Goal: Task Accomplishment & Management: Manage account settings

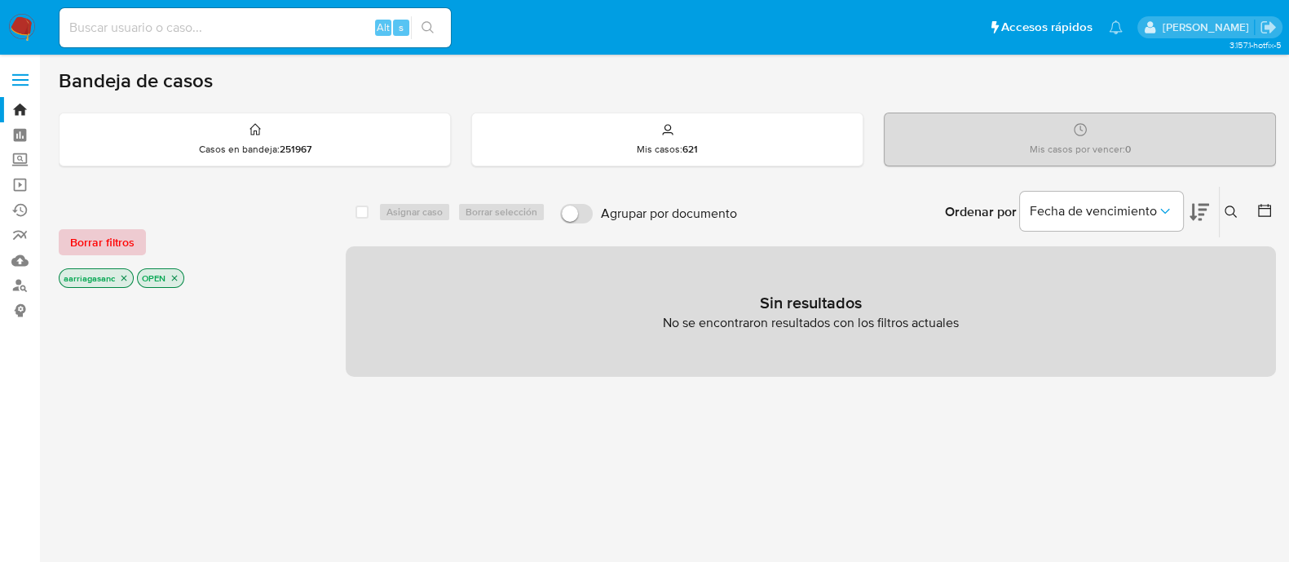
click at [112, 242] on span "Borrar filtros" at bounding box center [102, 242] width 64 height 23
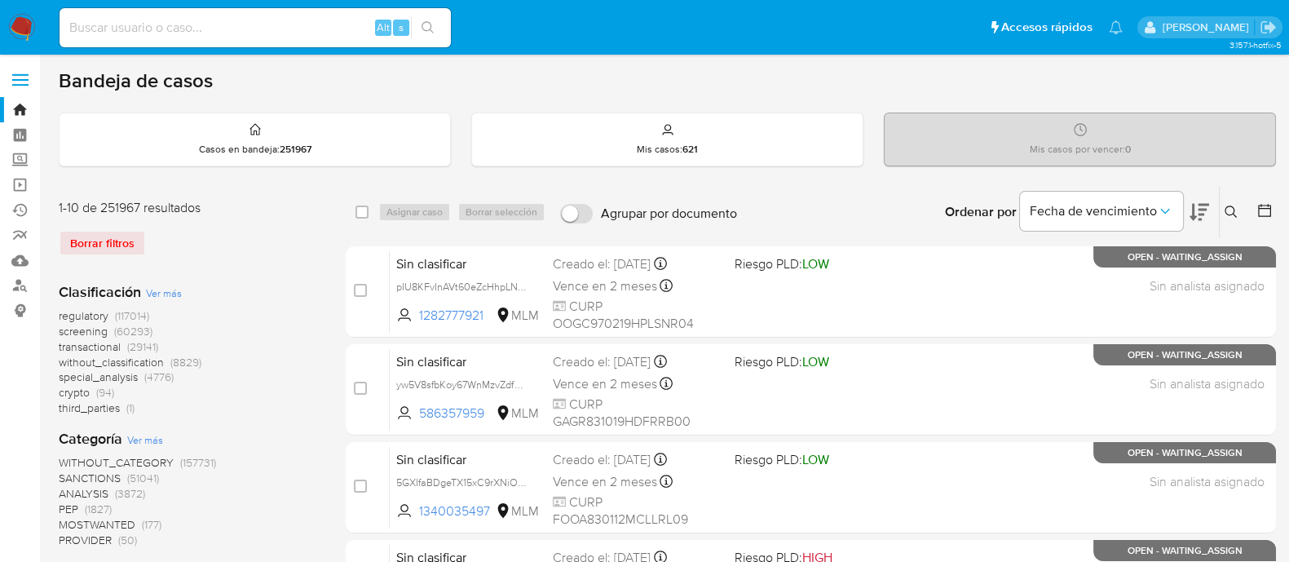
click at [90, 480] on span "SANCTIONS" at bounding box center [90, 478] width 62 height 16
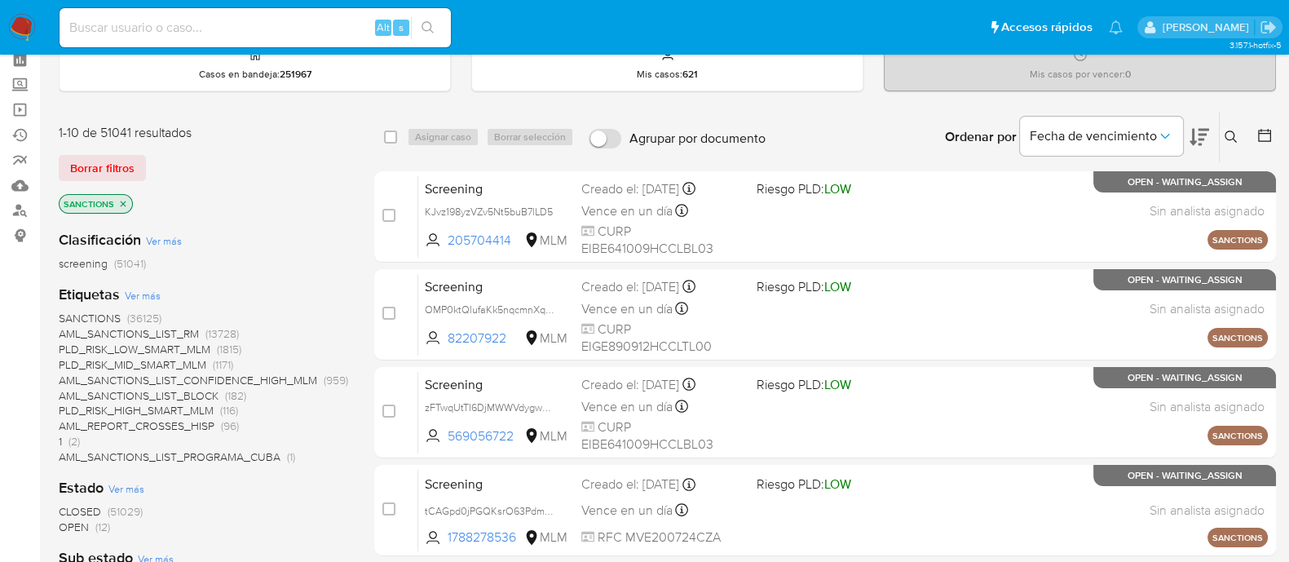
scroll to position [101, 0]
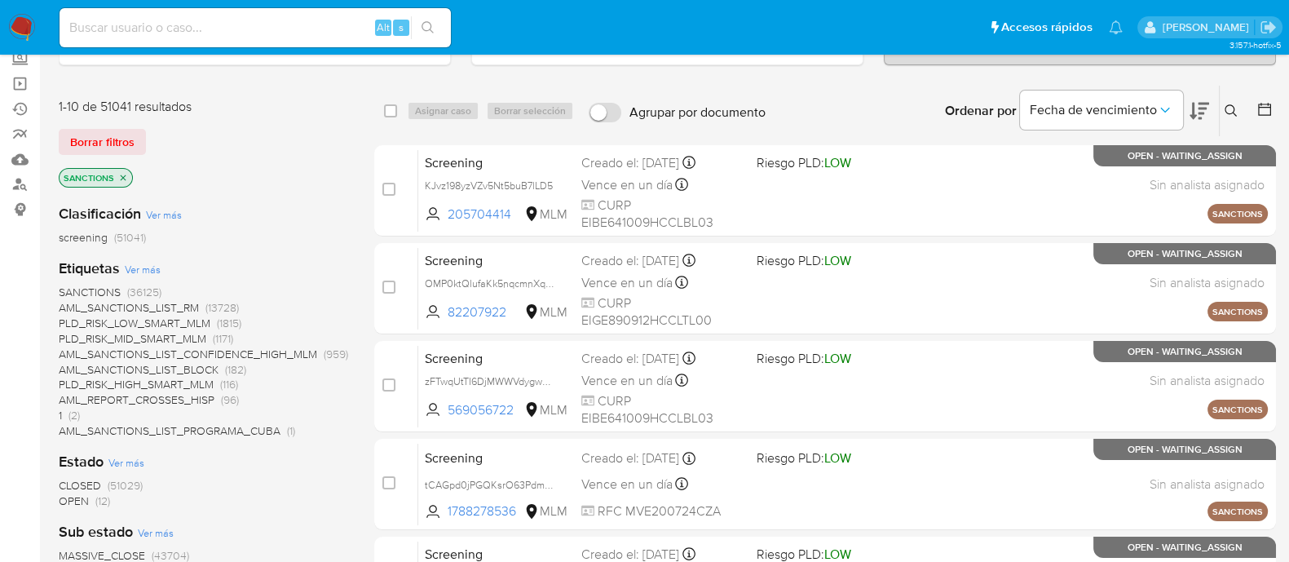
click at [79, 497] on span "OPEN" at bounding box center [74, 501] width 30 height 16
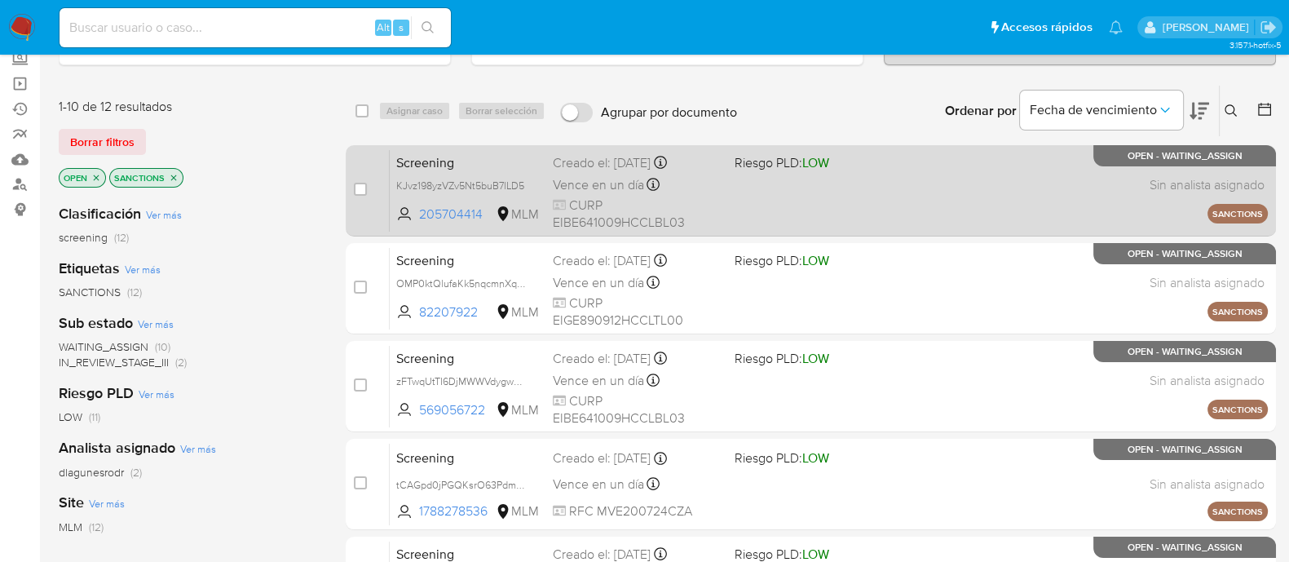
click at [887, 211] on div "Screening KJvz198yzVZv5Nt5buB7lLD5 205704414 MLM Riesgo PLD: LOW Creado el: 01/…" at bounding box center [829, 190] width 878 height 82
click at [358, 188] on input "checkbox" at bounding box center [360, 189] width 13 height 13
checkbox input "true"
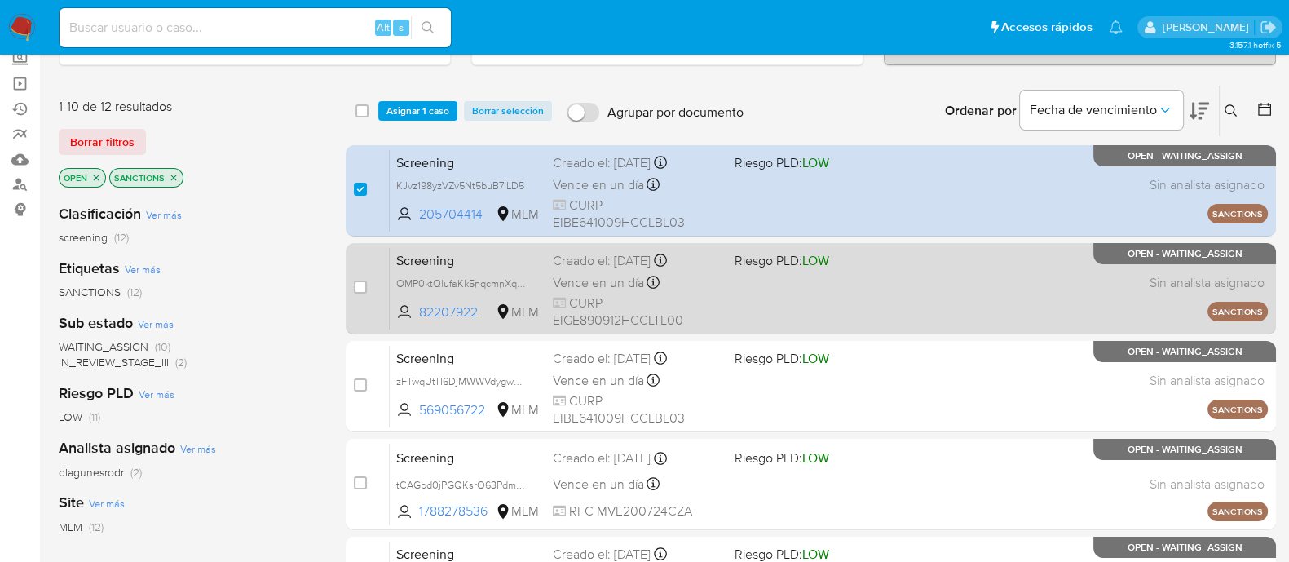
click at [786, 288] on div "Screening OMP0ktQlufaKk5nqcmnXqok8 82207922 MLM Riesgo PLD: LOW Creado el: 01/0…" at bounding box center [829, 288] width 878 height 82
click at [355, 283] on input "checkbox" at bounding box center [360, 287] width 13 height 13
checkbox input "true"
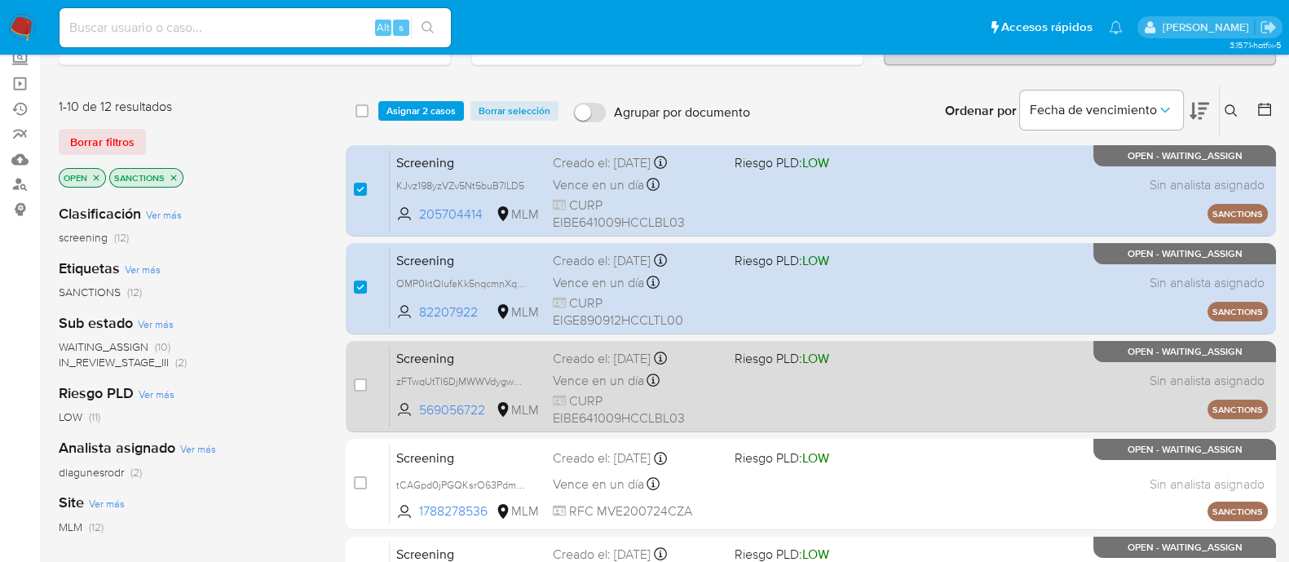
click at [729, 392] on div "Screening zFTwqUtTI6DjMWWVdygw7tve 569056722 MLM Riesgo PLD: LOW Creado el: 01/…" at bounding box center [829, 386] width 878 height 82
click at [714, 387] on div "Vence en un día Vence el 02/09/2025 11:35:11" at bounding box center [637, 380] width 169 height 22
click at [361, 378] on input "checkbox" at bounding box center [360, 384] width 13 height 13
checkbox input "true"
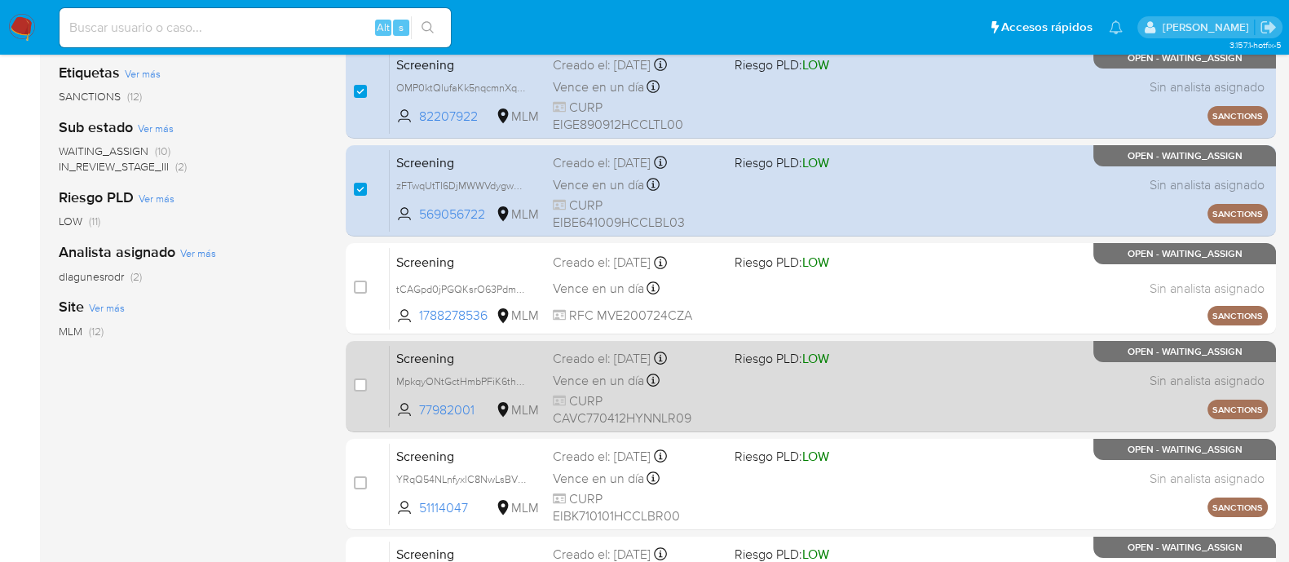
scroll to position [306, 0]
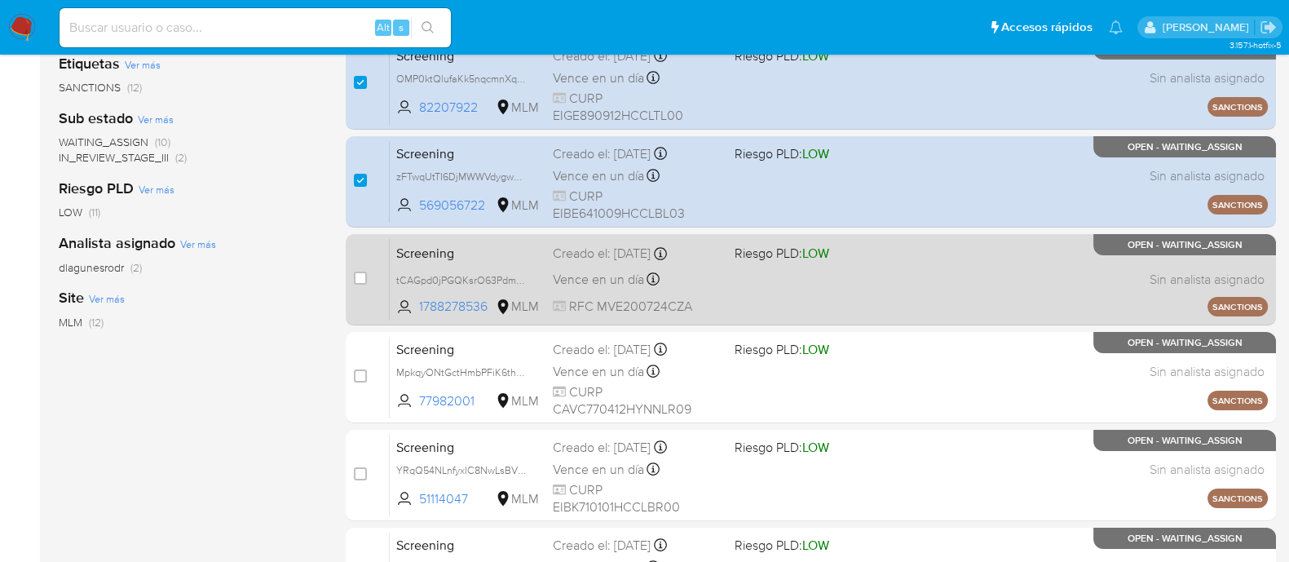
click at [771, 276] on div "Screening tCAGpd0jPGQKsrO63PdmcVEm 1788278536 MLM Riesgo PLD: LOW Creado el: 01…" at bounding box center [829, 279] width 878 height 82
drag, startPoint x: 362, startPoint y: 275, endPoint x: 368, endPoint y: 289, distance: 15.0
click at [363, 274] on input "checkbox" at bounding box center [360, 278] width 13 height 13
checkbox input "true"
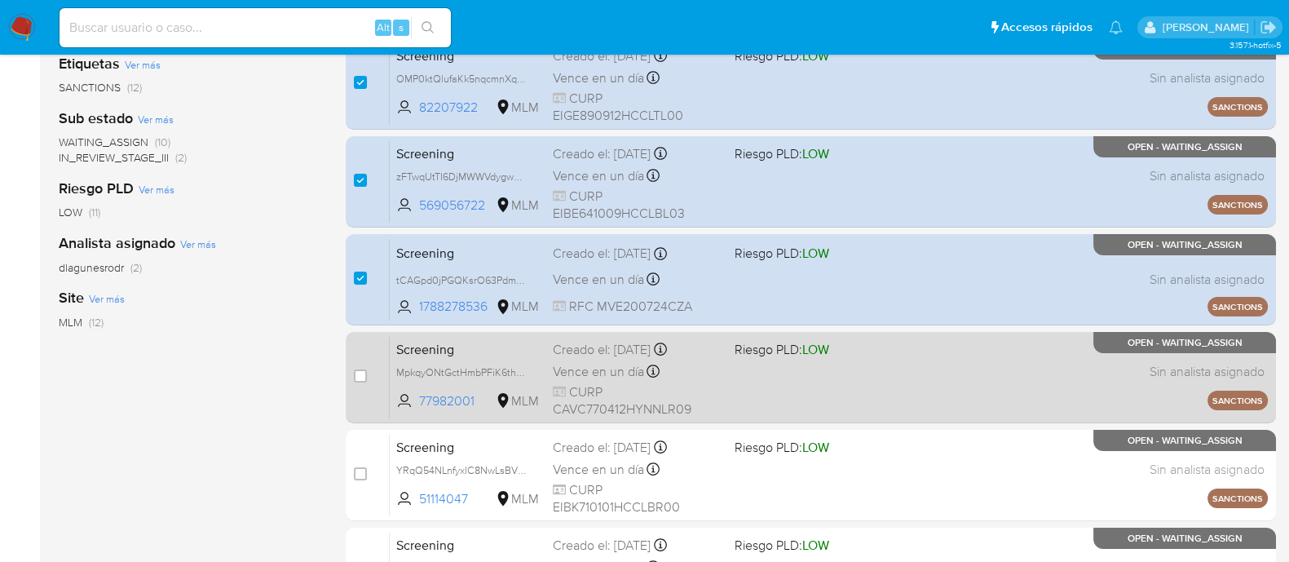
click at [728, 390] on div "Screening MpkqyONtGctHmbPFiK6thGeQ 77982001 MLM Riesgo PLD: LOW Creado el: 01/0…" at bounding box center [829, 377] width 878 height 82
click at [358, 370] on input "checkbox" at bounding box center [360, 375] width 13 height 13
checkbox input "true"
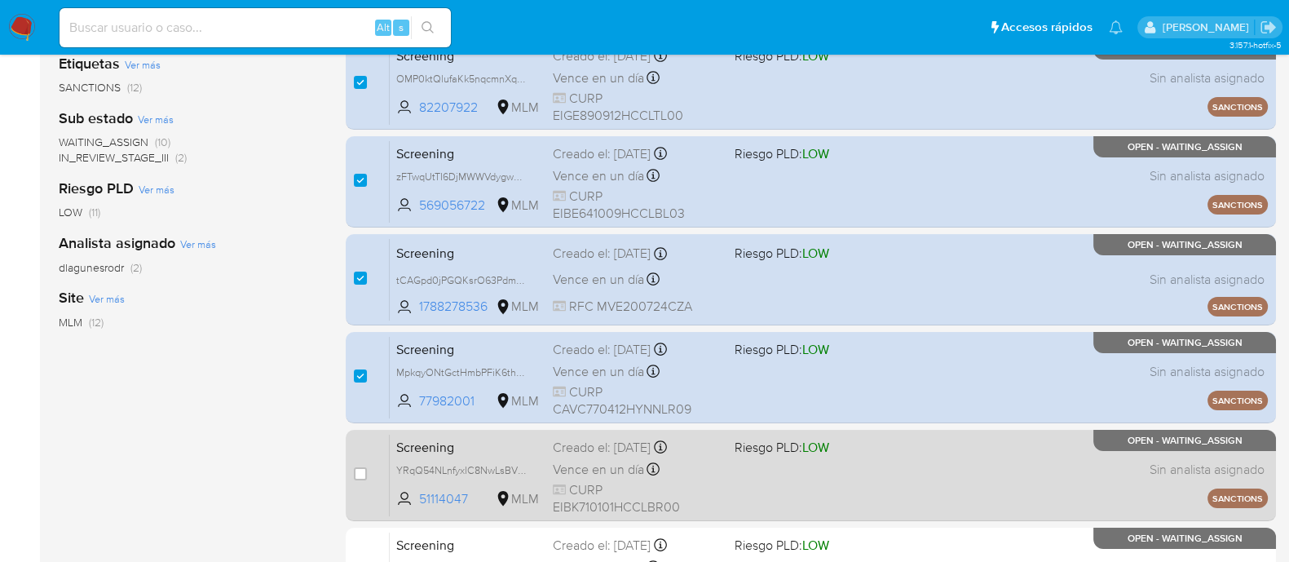
scroll to position [407, 0]
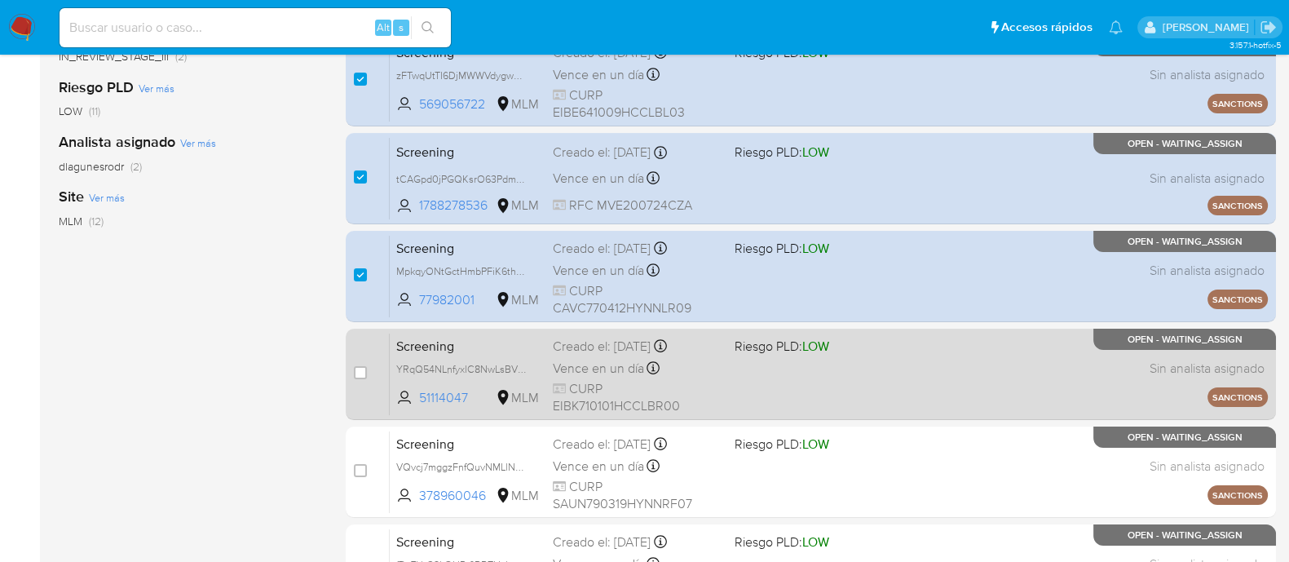
click at [782, 393] on div "Screening YRqQ54NLnfyxlC8NwLsBVCkl 51114047 MLM Riesgo PLD: LOW Creado el: 01/0…" at bounding box center [829, 374] width 878 height 82
click at [359, 376] on input "checkbox" at bounding box center [360, 372] width 13 height 13
checkbox input "true"
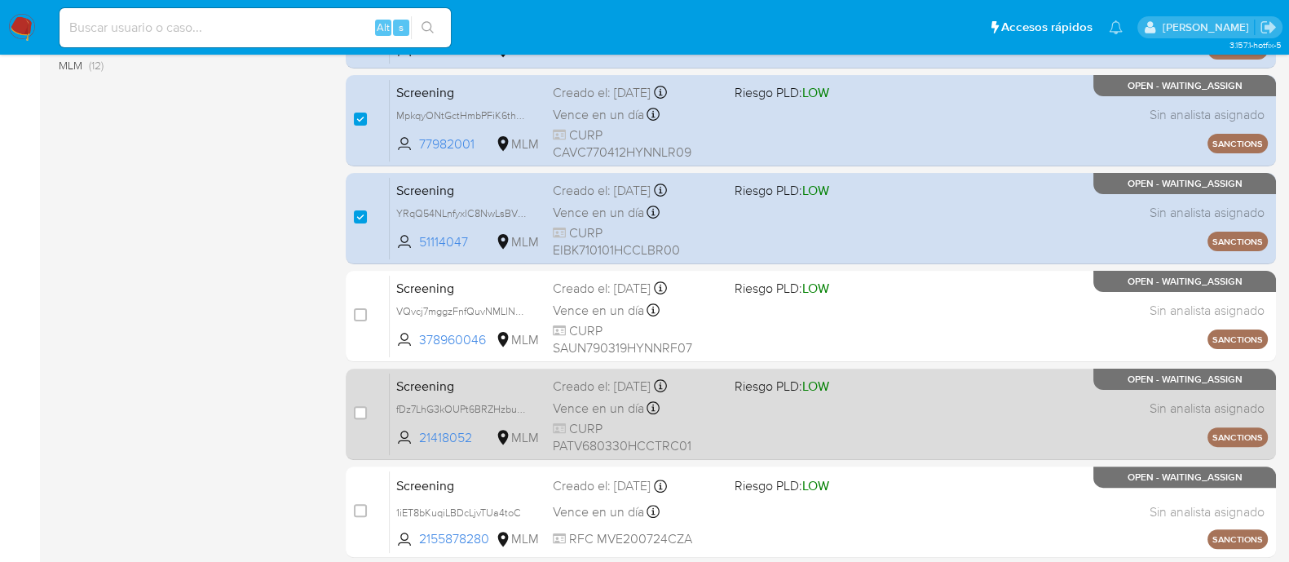
scroll to position [612, 0]
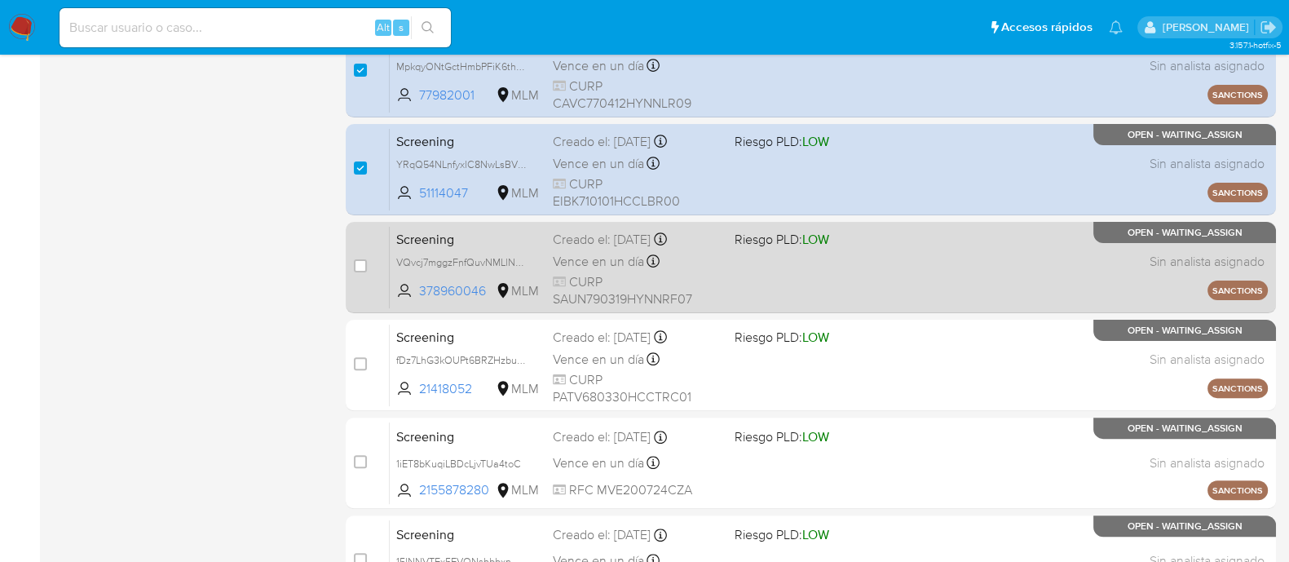
click at [759, 290] on div "Screening VQvcj7mggzFnfQuvNMLlNsm8 378960046 MLM Riesgo PLD: LOW Creado el: 01/…" at bounding box center [829, 267] width 878 height 82
click at [358, 266] on input "checkbox" at bounding box center [360, 265] width 13 height 13
checkbox input "true"
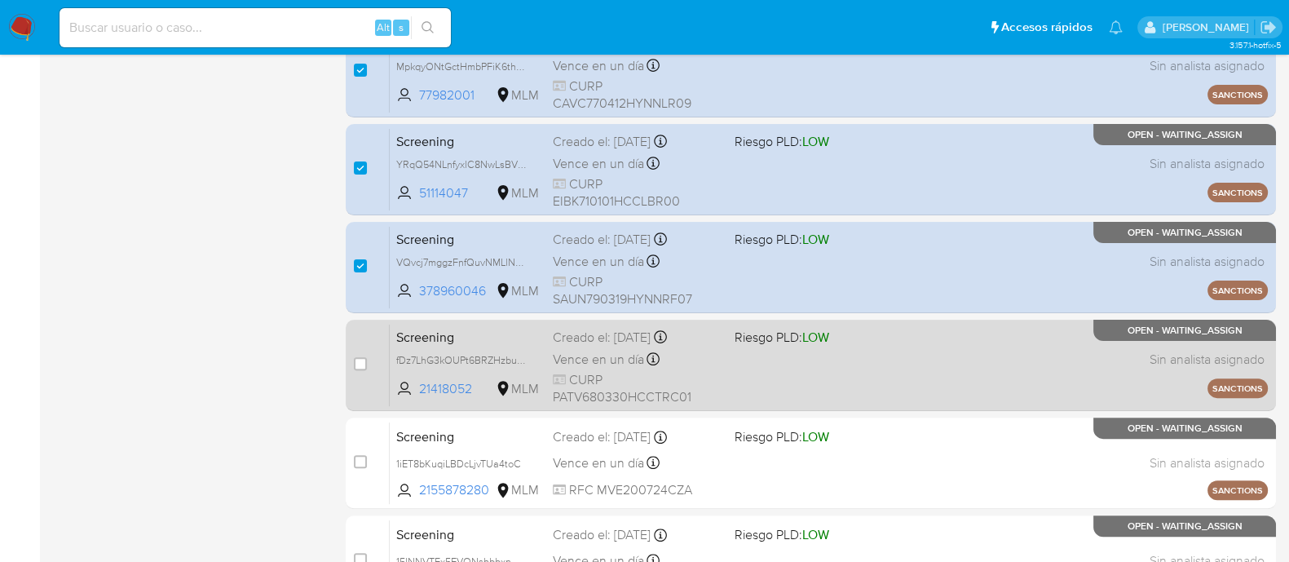
click at [816, 377] on div "Screening fDz7LhG3kOUPt6BRZHzbu7PY 21418052 MLM Riesgo PLD: LOW Creado el: 01/0…" at bounding box center [829, 365] width 878 height 82
click at [359, 357] on input "checkbox" at bounding box center [360, 363] width 13 height 13
checkbox input "true"
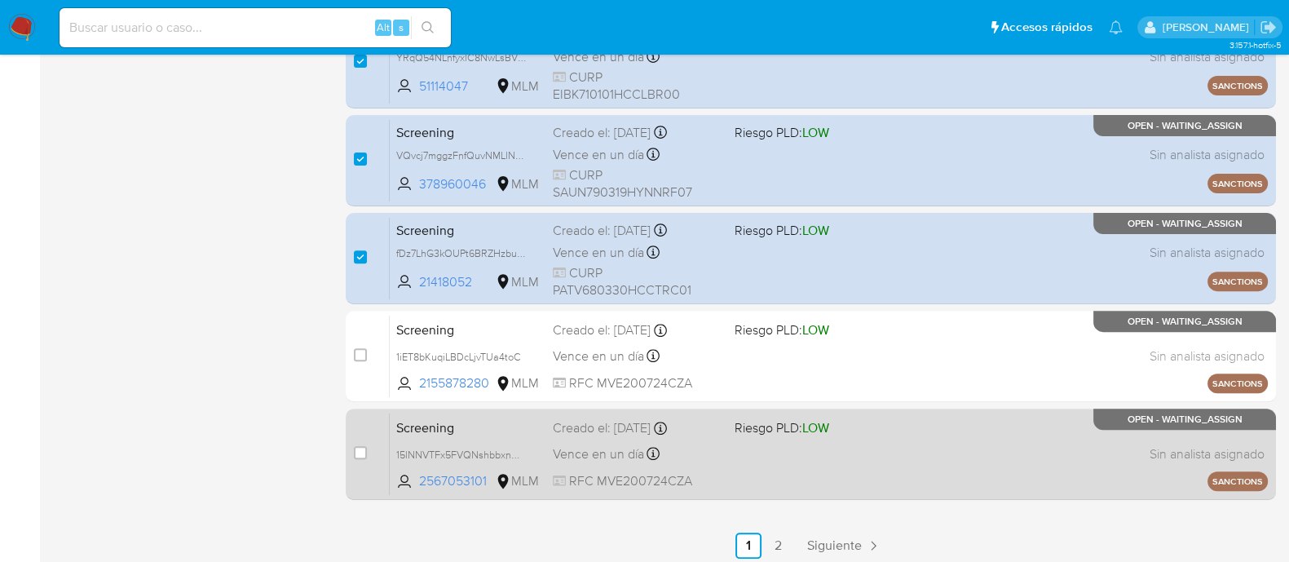
scroll to position [724, 0]
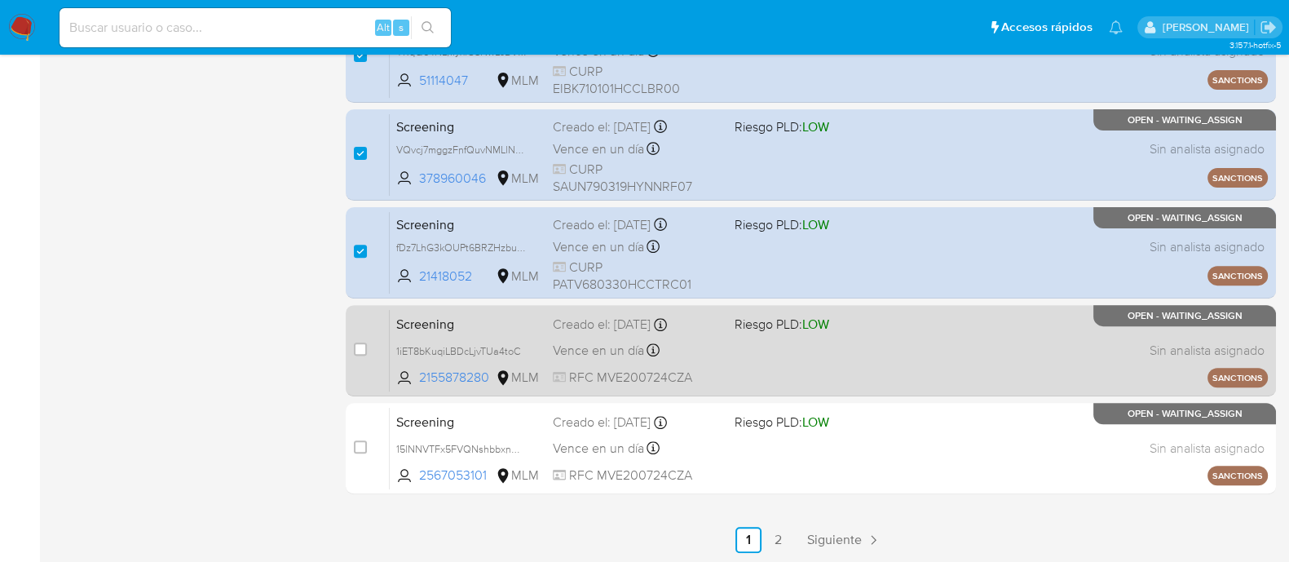
click at [783, 370] on div "Screening 1iET8bKuqiLBDcLjvTUa4toC 2155878280 MLM Riesgo PLD: LOW Creado el: 01…" at bounding box center [829, 350] width 878 height 82
click at [361, 348] on input "checkbox" at bounding box center [360, 349] width 13 height 13
checkbox input "true"
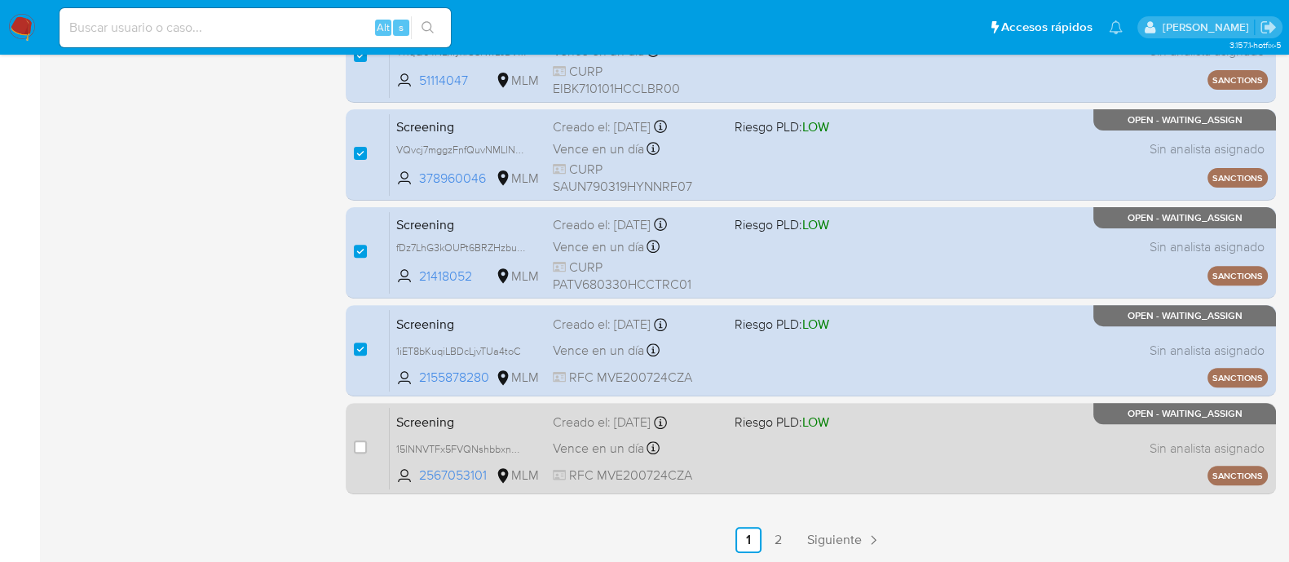
click at [767, 462] on div "Screening 15lNNVTFx5FVQNshbbxnwgrs 2567053101 MLM Riesgo PLD: LOW Creado el: 01…" at bounding box center [829, 448] width 878 height 82
click at [357, 447] on input "checkbox" at bounding box center [360, 446] width 13 height 13
checkbox input "true"
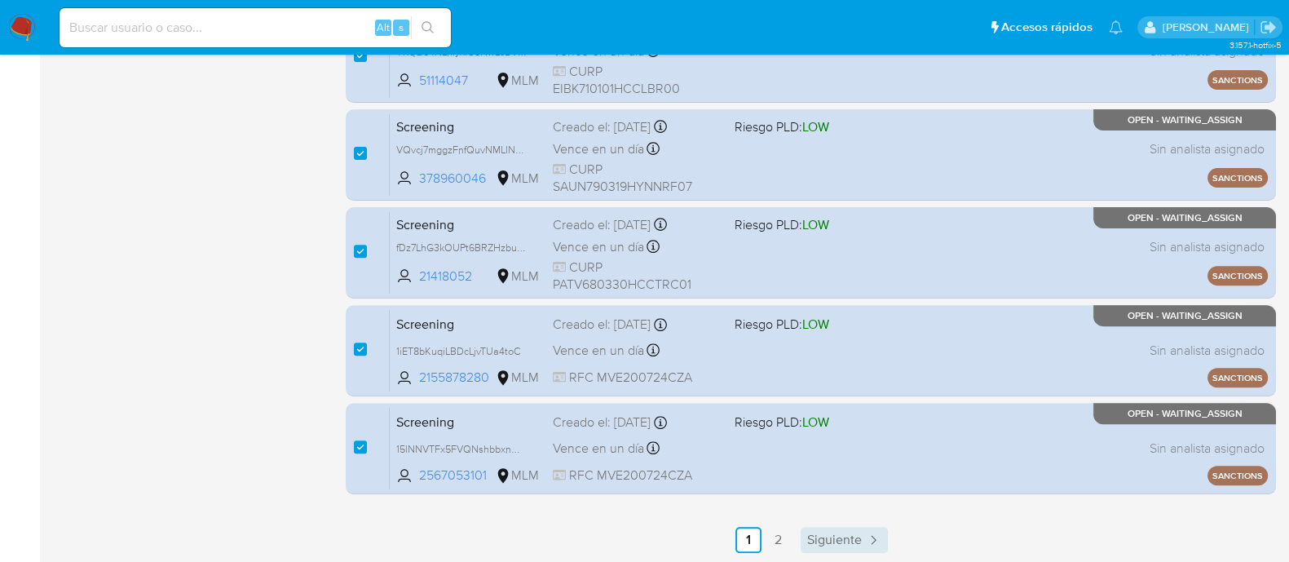
click at [821, 541] on span "Siguiente" at bounding box center [834, 539] width 55 height 13
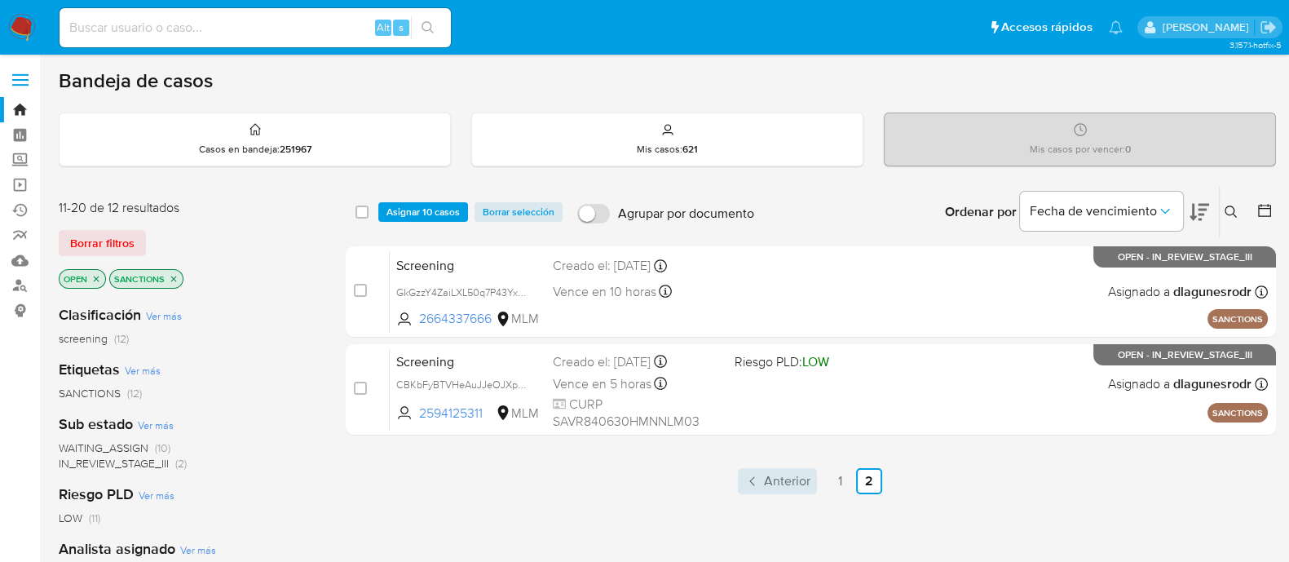
click at [772, 485] on span "Anterior" at bounding box center [787, 481] width 46 height 13
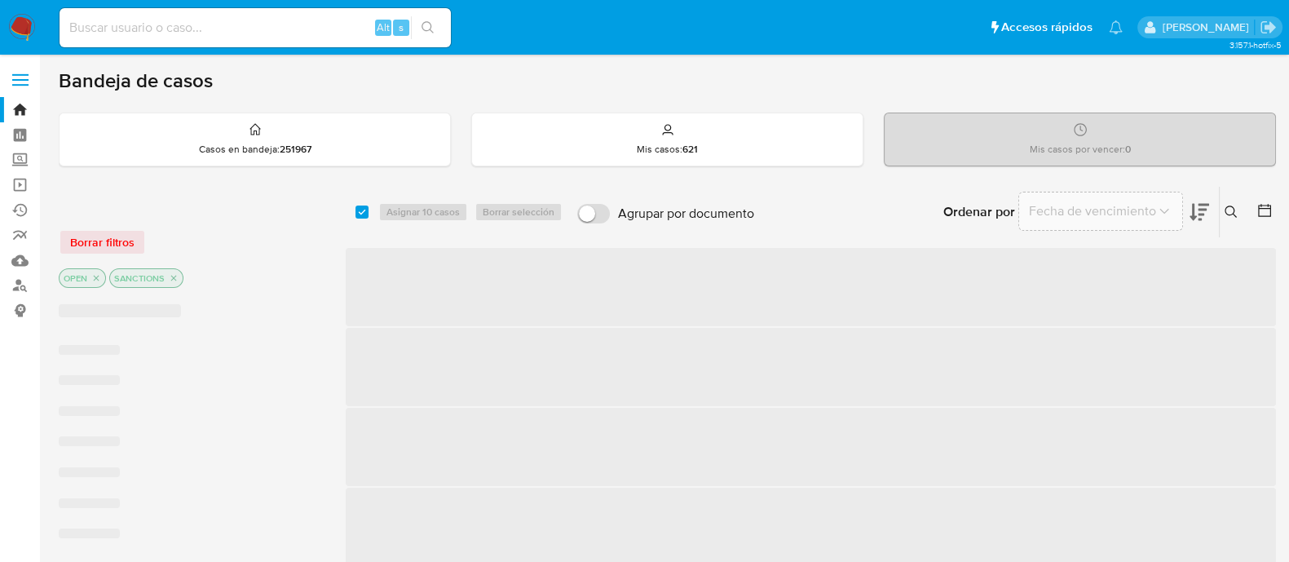
checkbox input "true"
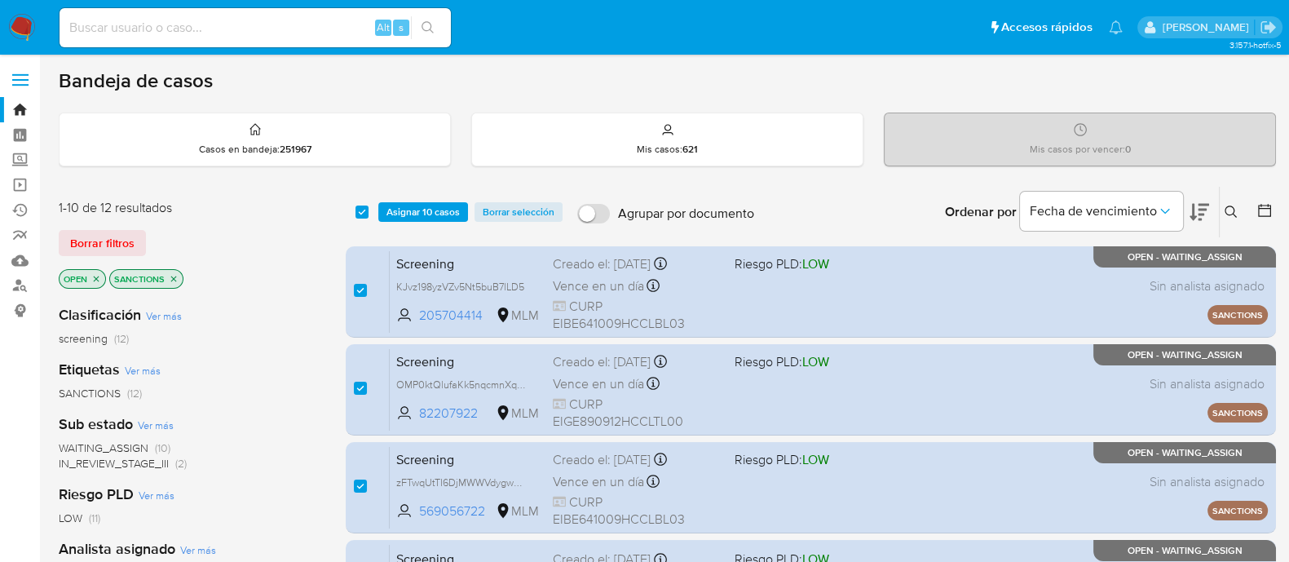
click at [419, 216] on span "Asignar 10 casos" at bounding box center [423, 212] width 73 height 16
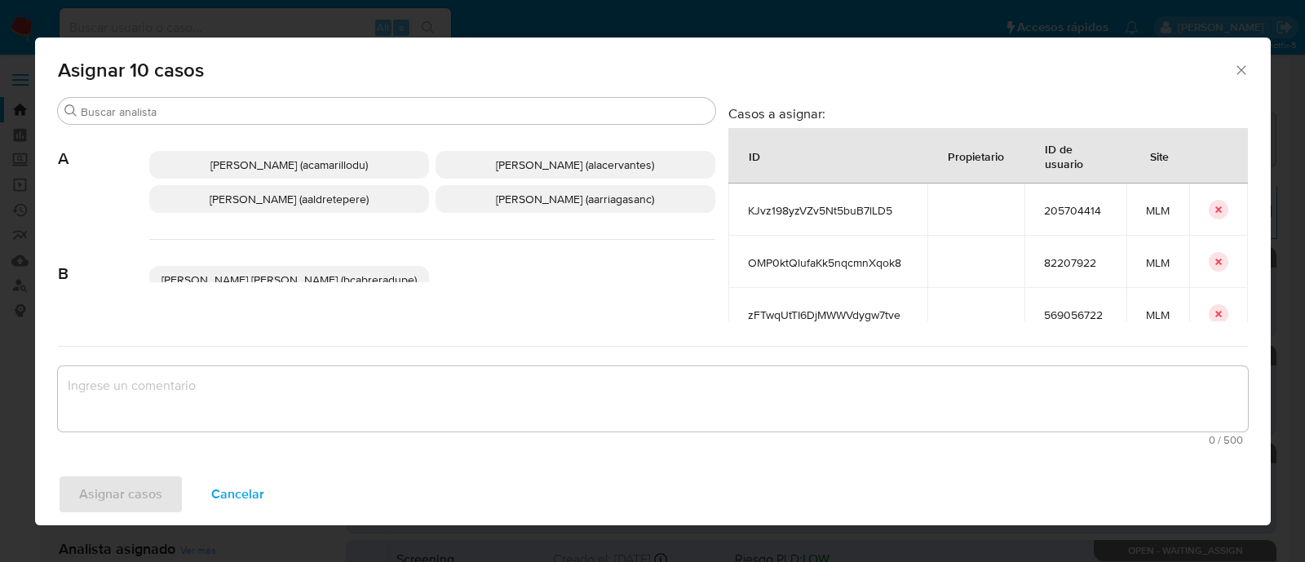
click at [538, 206] on span "Ana Maria Arriaga (aarriagasanc)" at bounding box center [575, 199] width 158 height 16
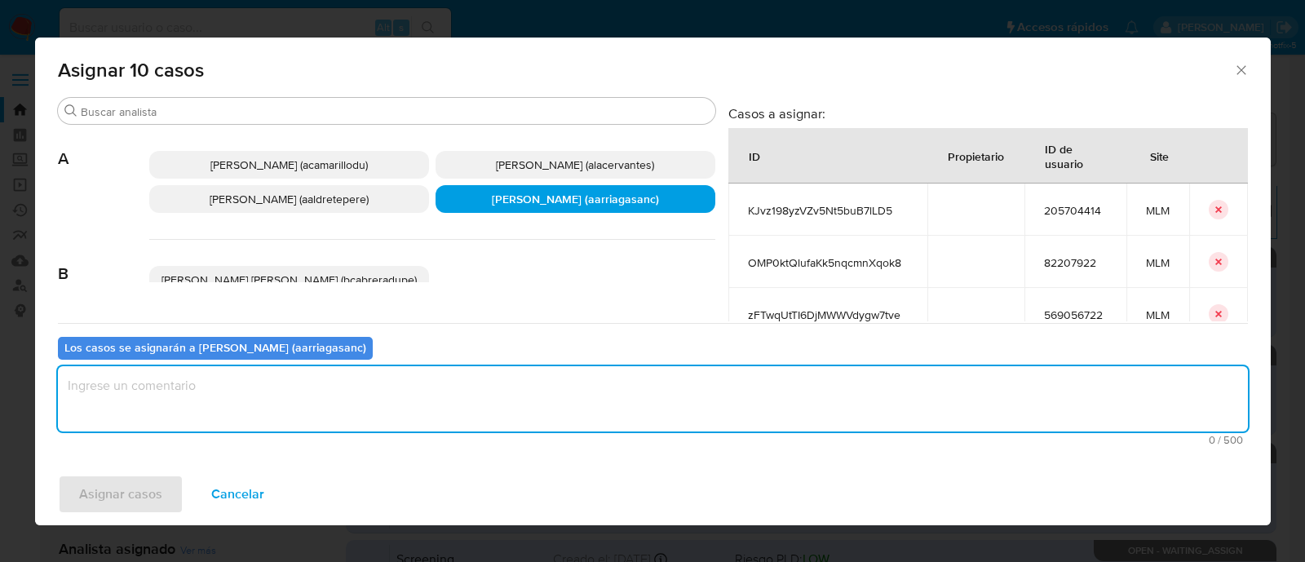
click at [433, 391] on textarea "assign-modal" at bounding box center [653, 398] width 1190 height 65
type textarea "AMAS"
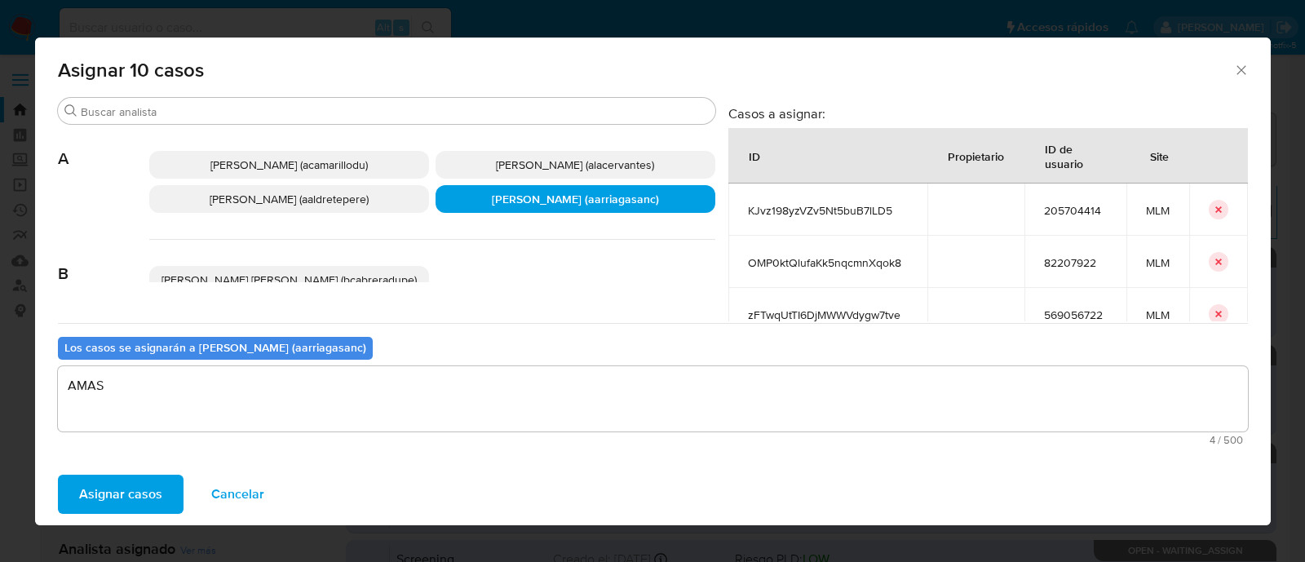
click at [118, 503] on span "Asignar casos" at bounding box center [120, 494] width 83 height 36
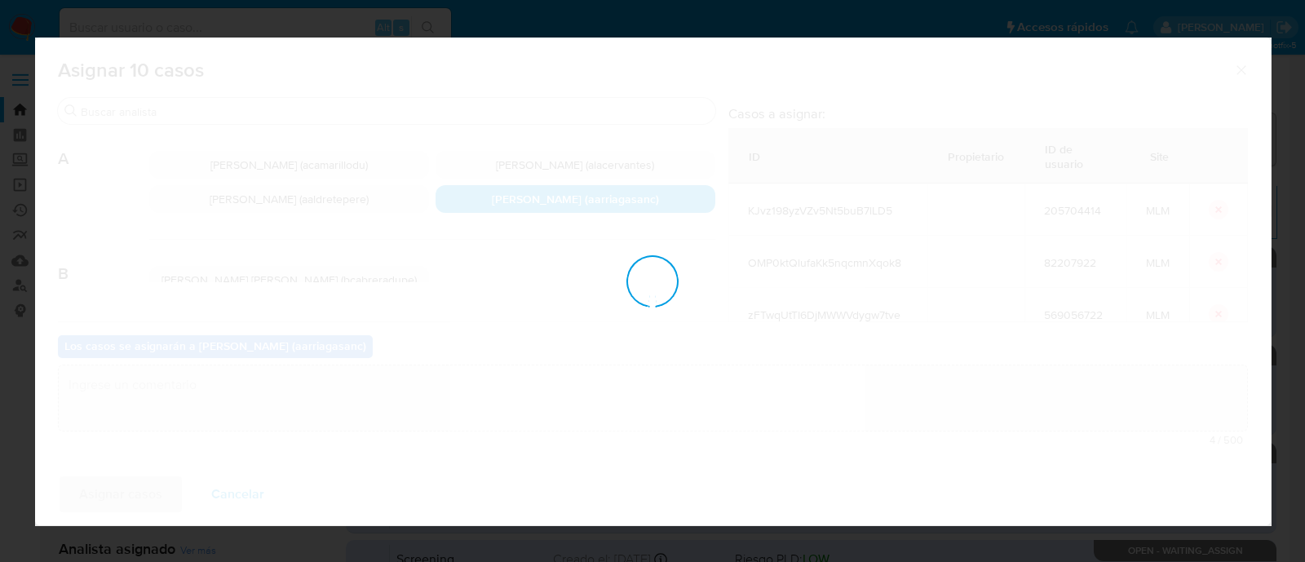
checkbox input "false"
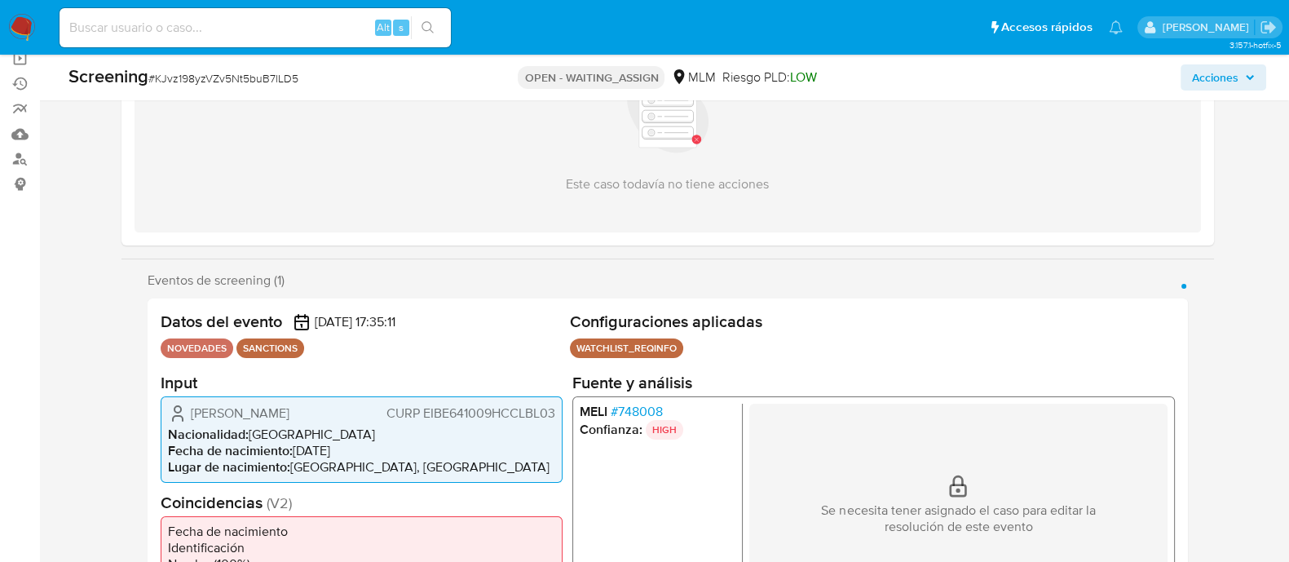
scroll to position [203, 0]
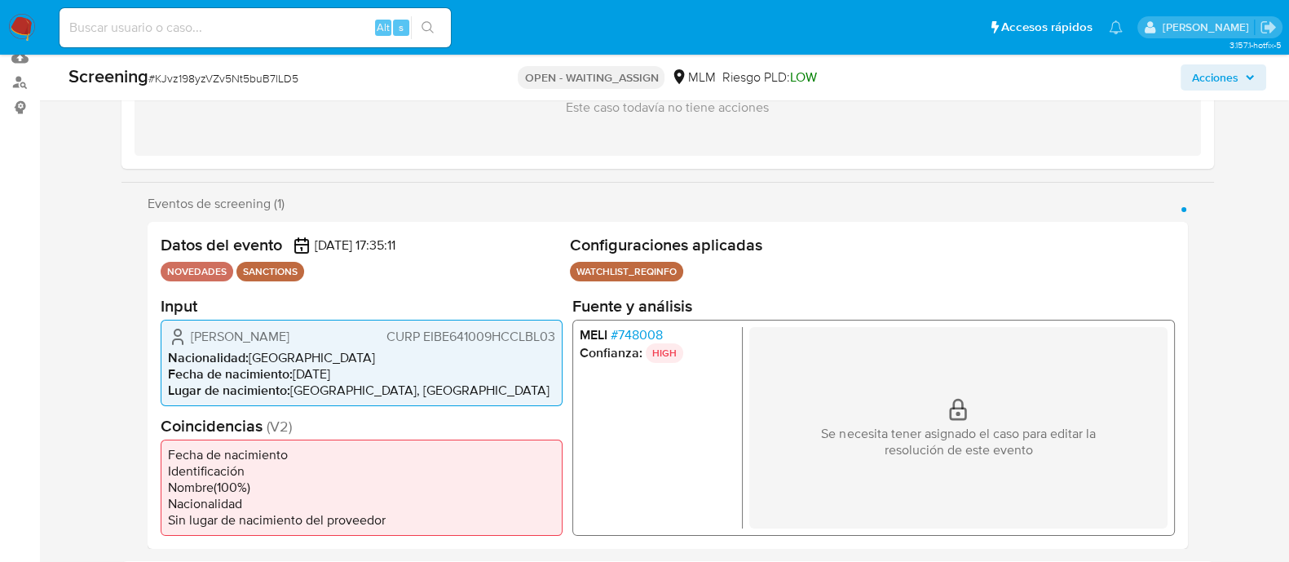
select select "10"
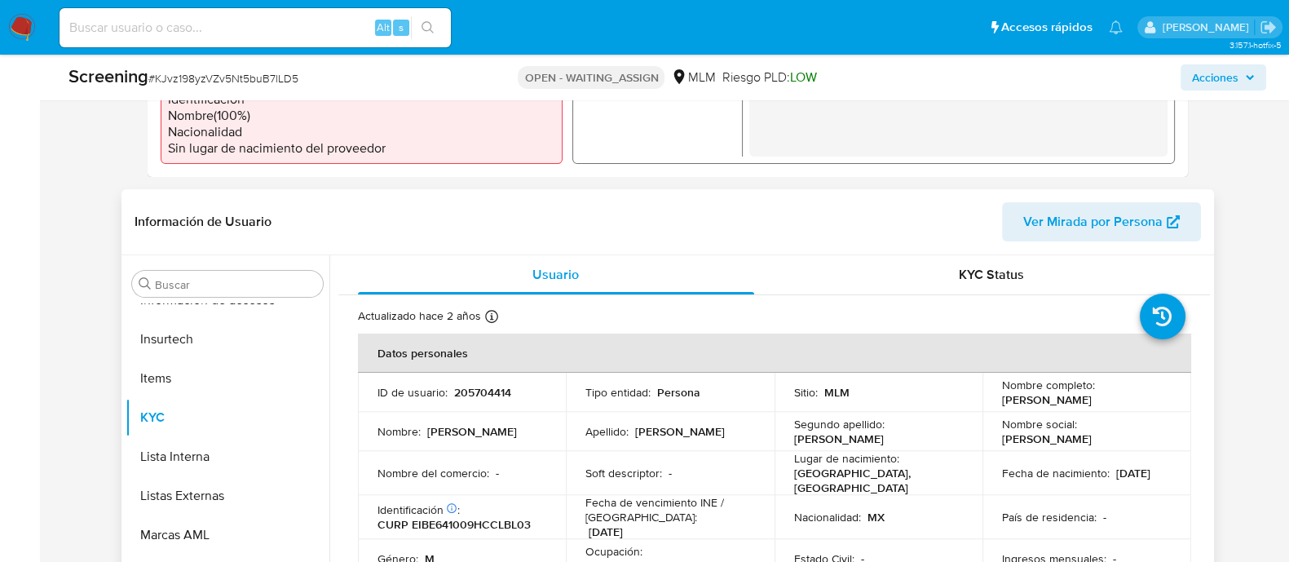
scroll to position [612, 0]
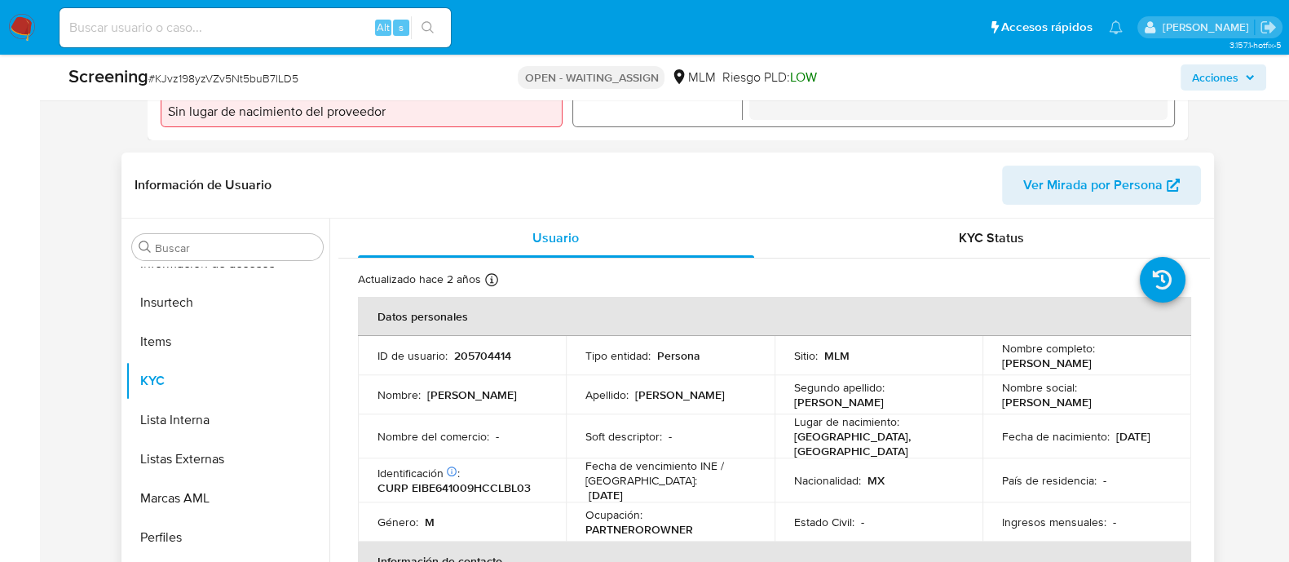
click at [818, 358] on div "Sitio : MLM" at bounding box center [879, 355] width 170 height 15
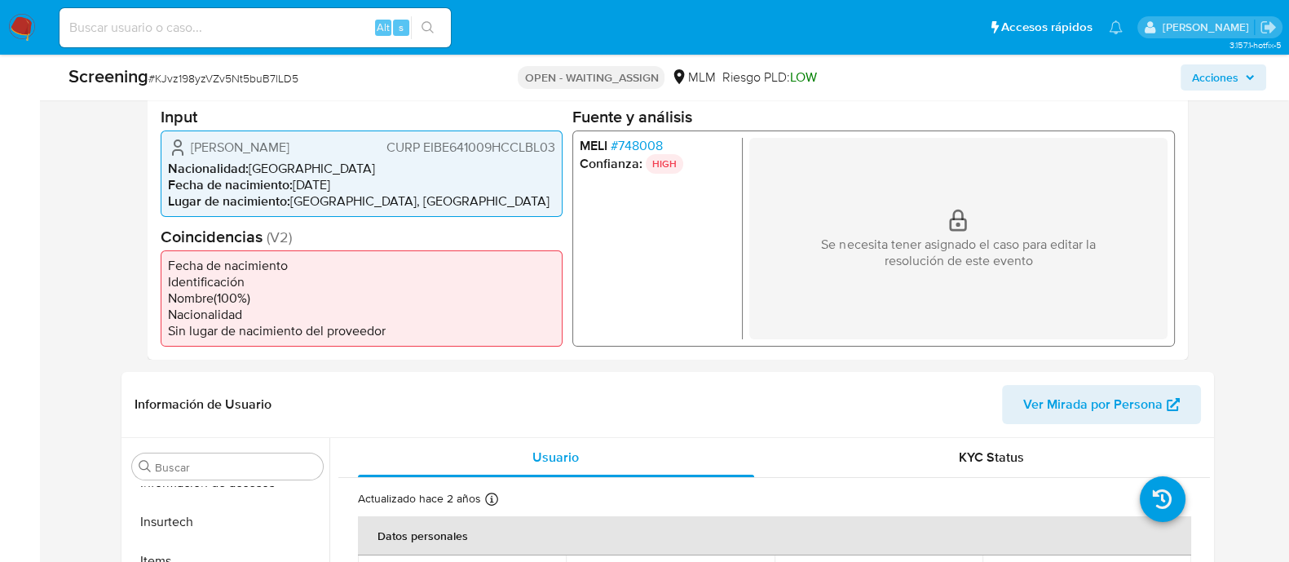
scroll to position [510, 0]
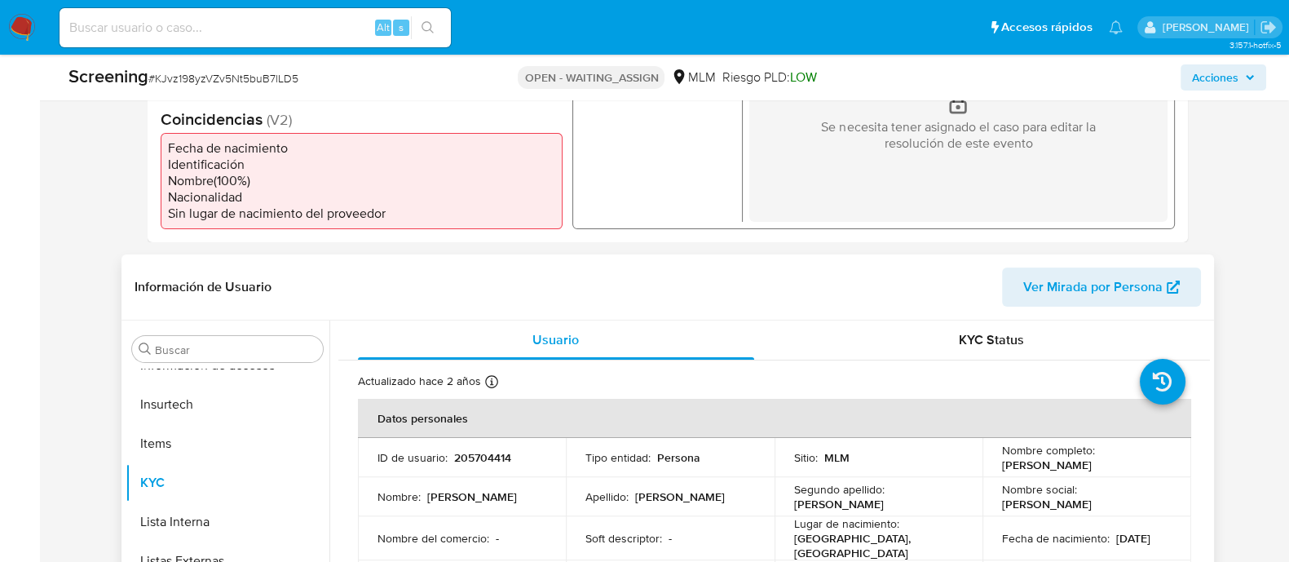
click at [488, 453] on p "205704414" at bounding box center [482, 457] width 57 height 15
copy p "205704414"
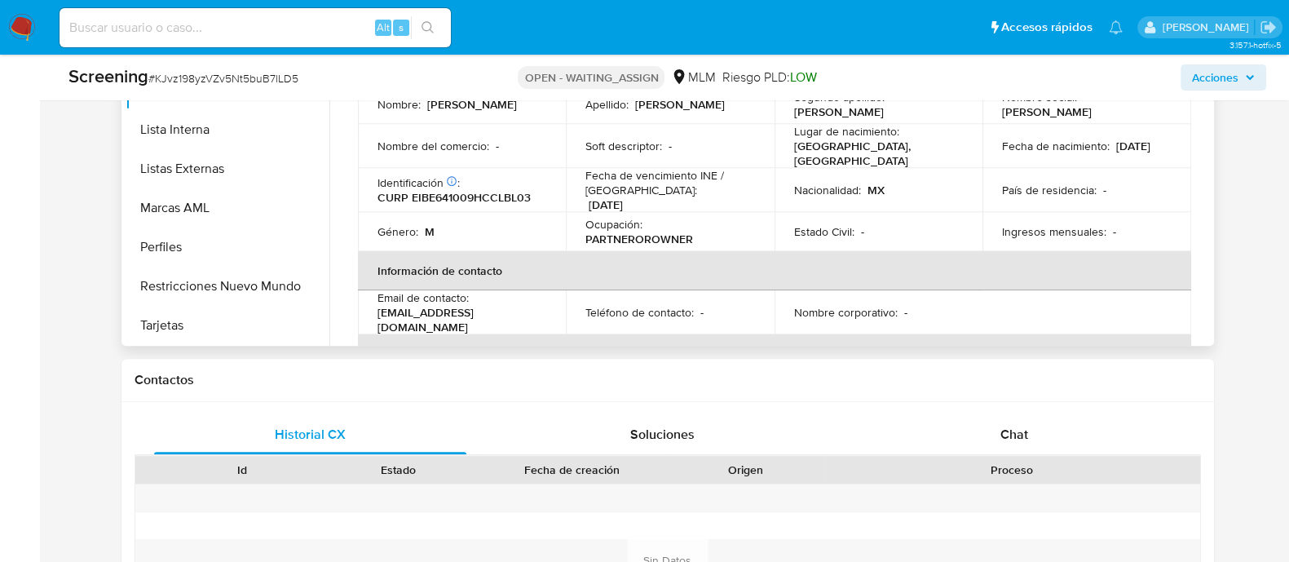
scroll to position [918, 0]
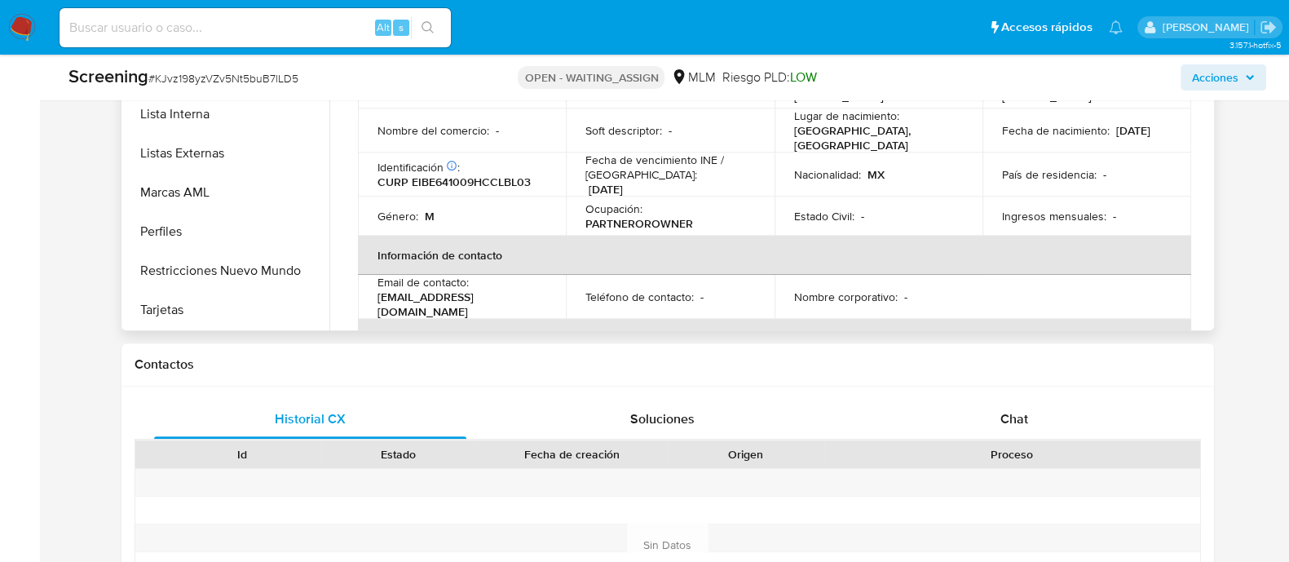
click at [847, 319] on th "Verificación y cumplimiento" at bounding box center [775, 338] width 834 height 39
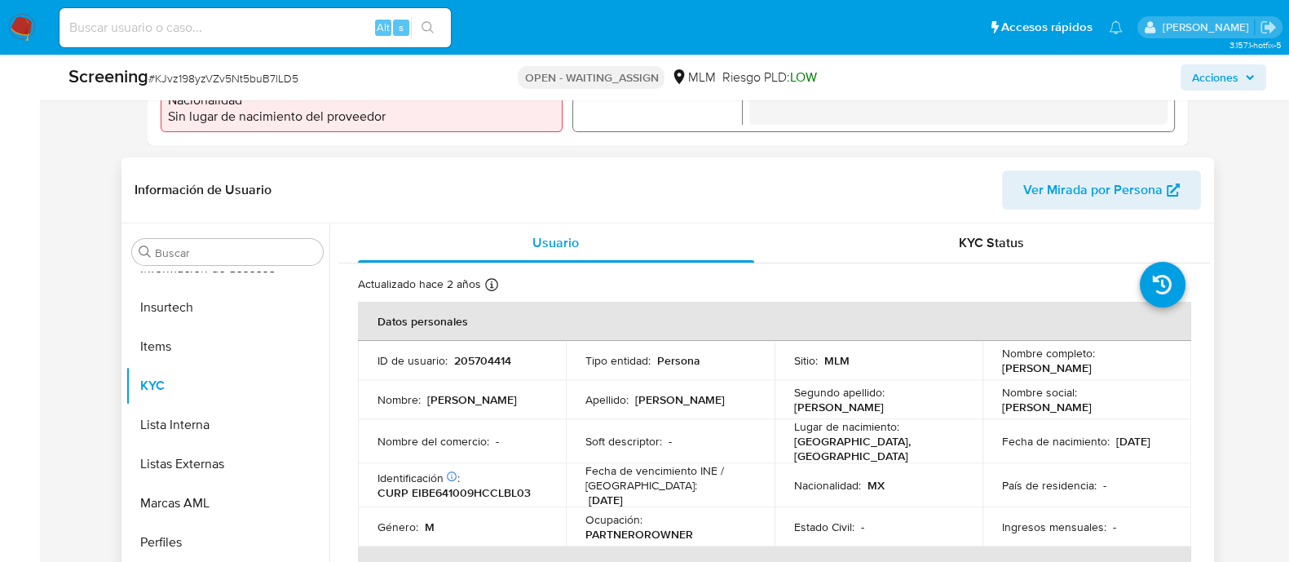
scroll to position [612, 0]
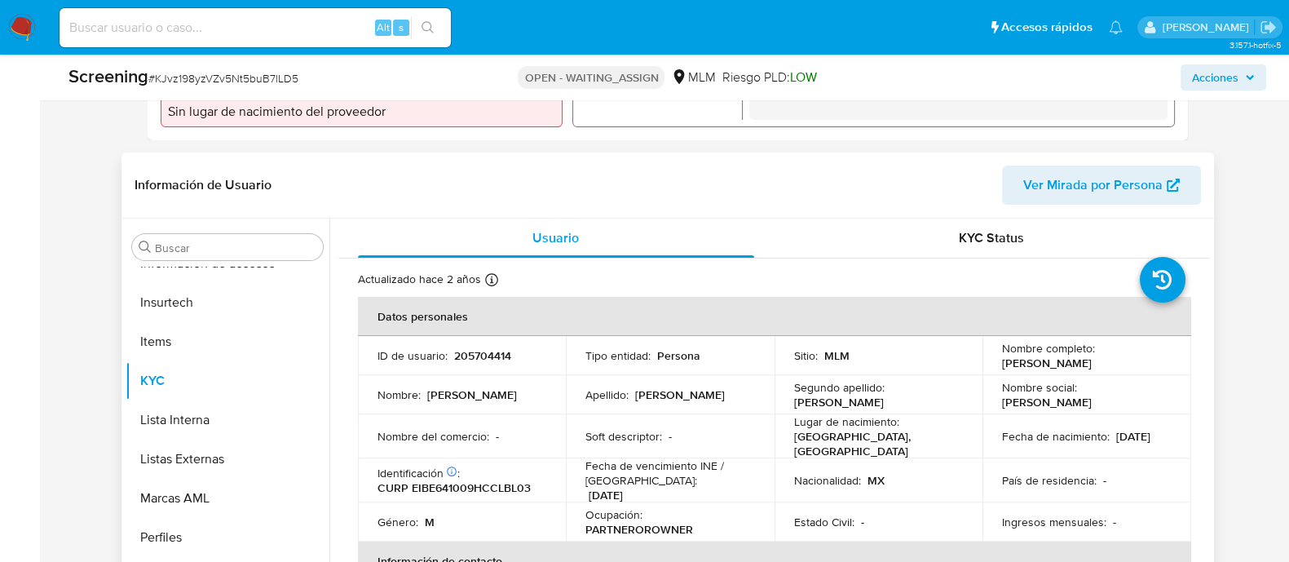
click at [461, 353] on p "205704414" at bounding box center [482, 355] width 57 height 15
copy p "205704414"
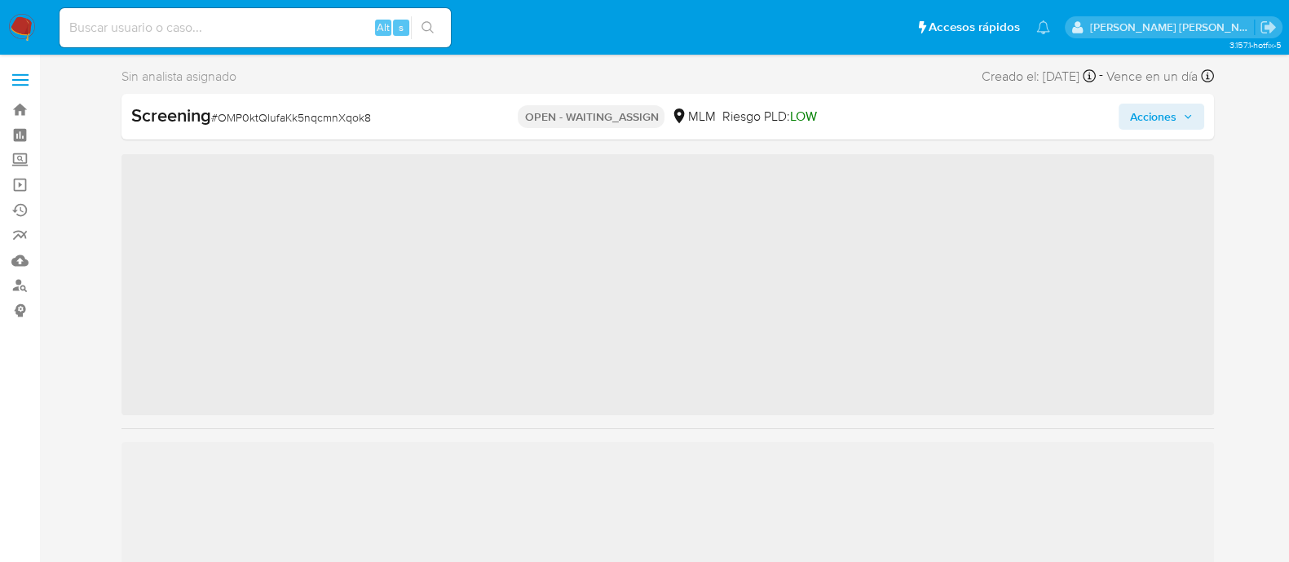
scroll to position [688, 0]
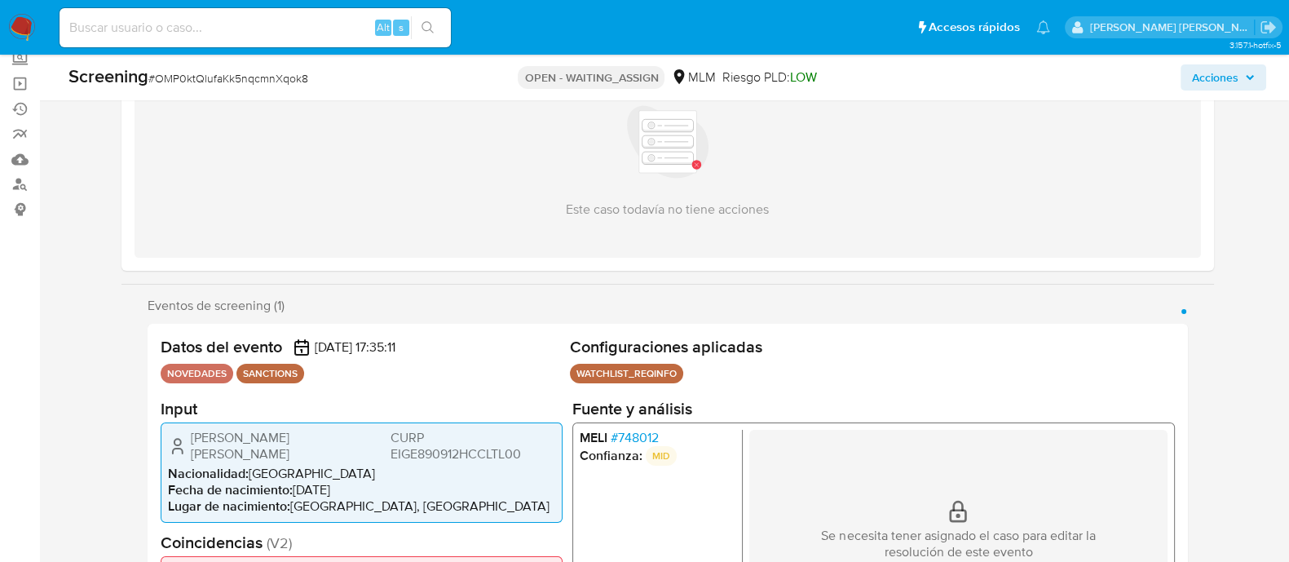
select select "10"
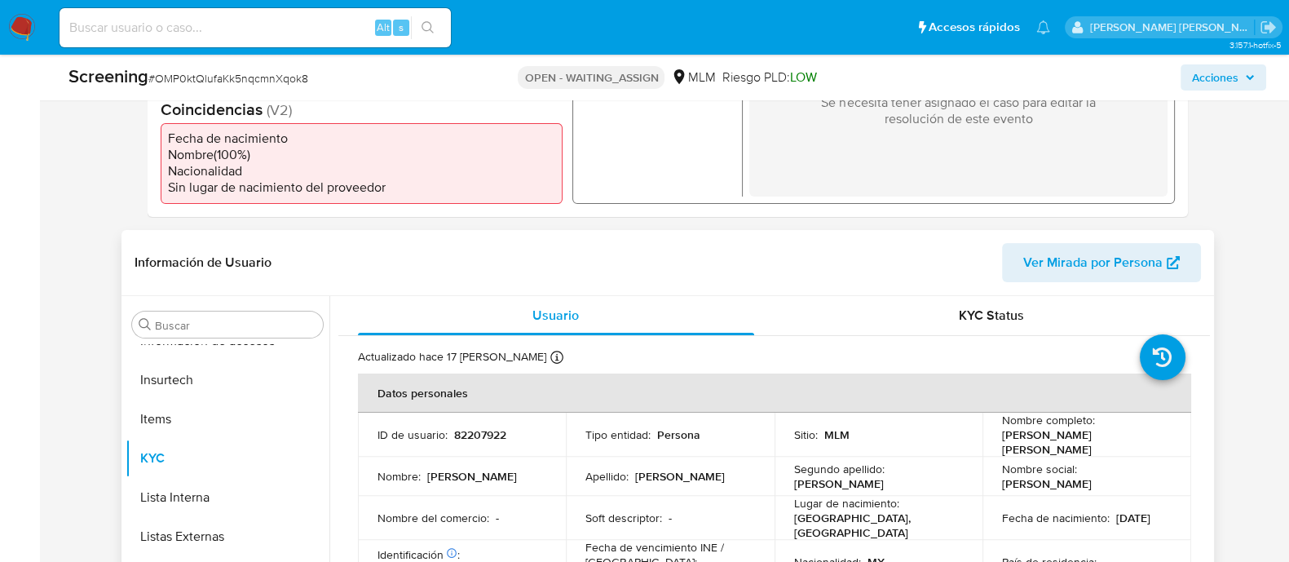
scroll to position [612, 0]
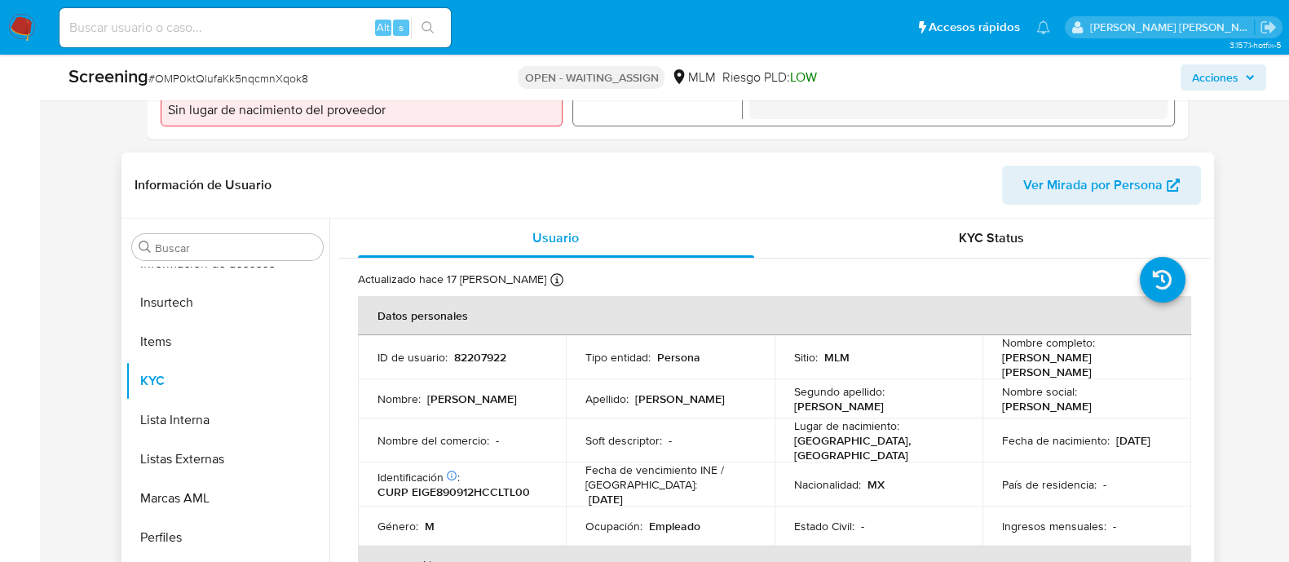
click at [483, 351] on p "82207922" at bounding box center [480, 357] width 52 height 15
copy p "82207922"
click at [663, 363] on td "Tipo entidad : Persona" at bounding box center [670, 357] width 209 height 44
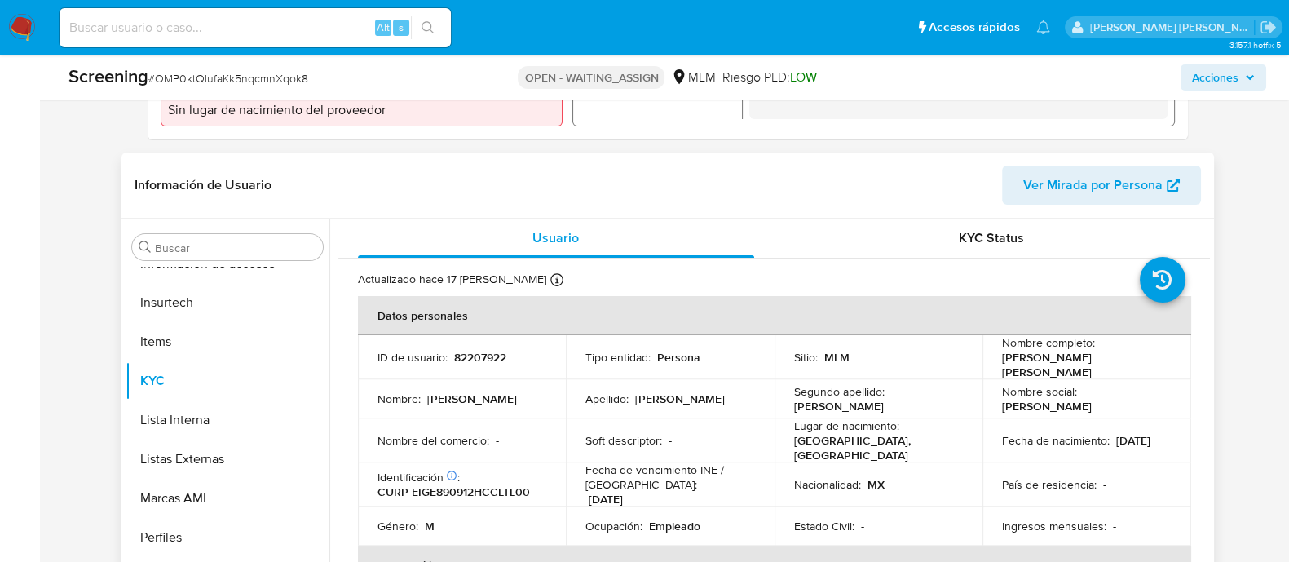
click at [481, 350] on p "82207922" at bounding box center [480, 357] width 52 height 15
click at [480, 350] on p "82207922" at bounding box center [480, 357] width 52 height 15
copy p "82207922"
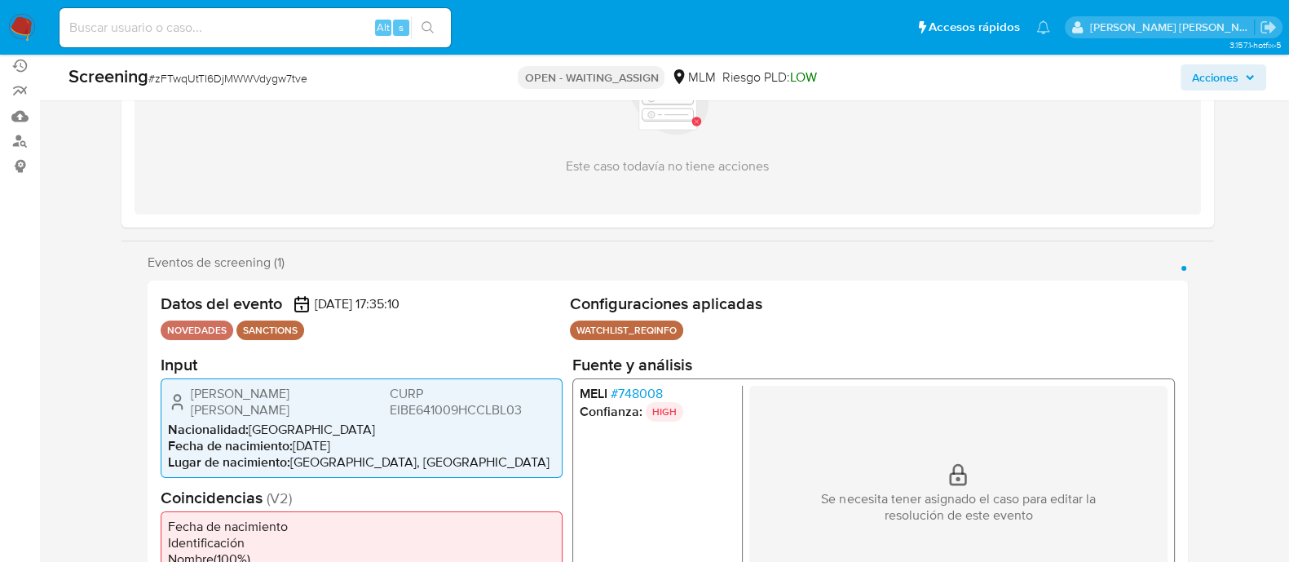
scroll to position [203, 0]
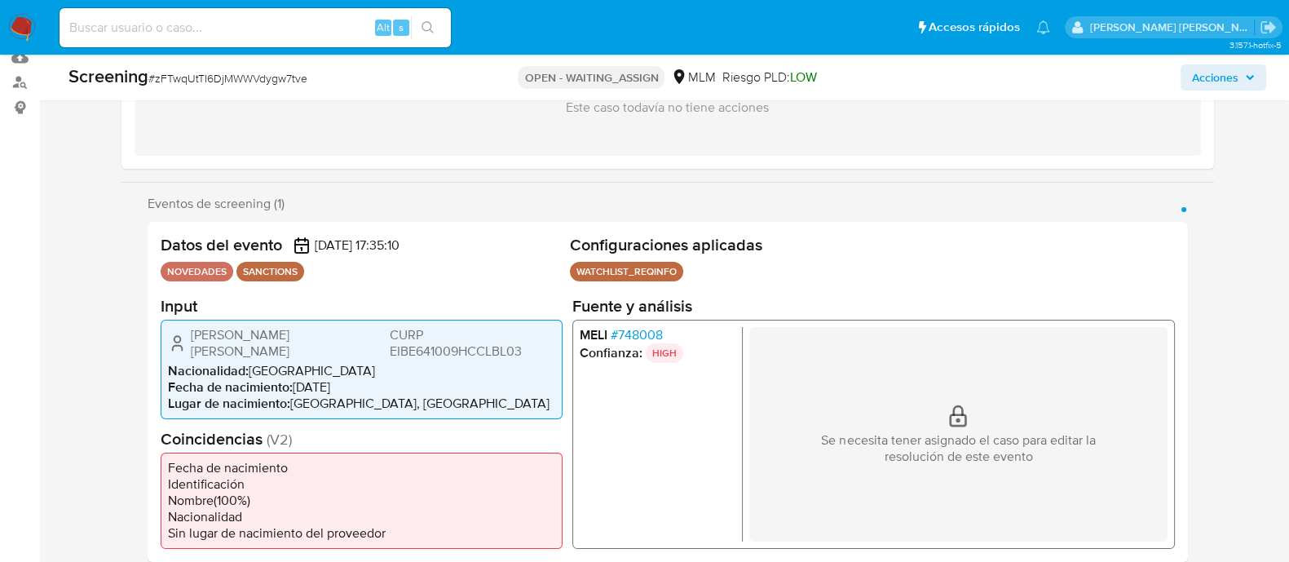
select select "10"
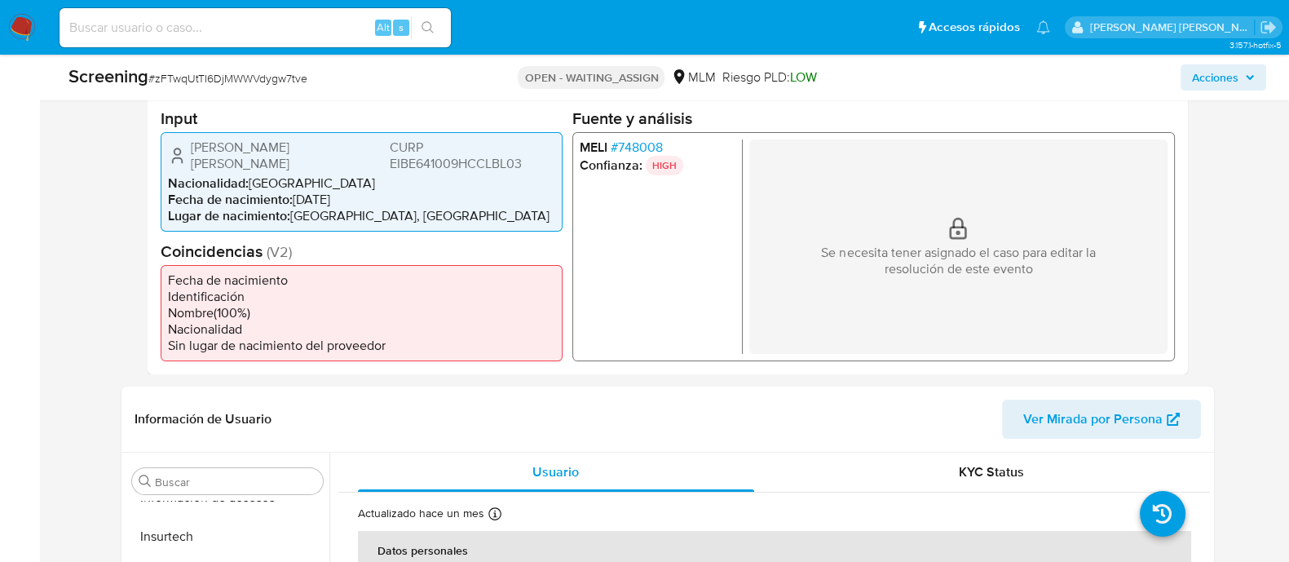
scroll to position [510, 0]
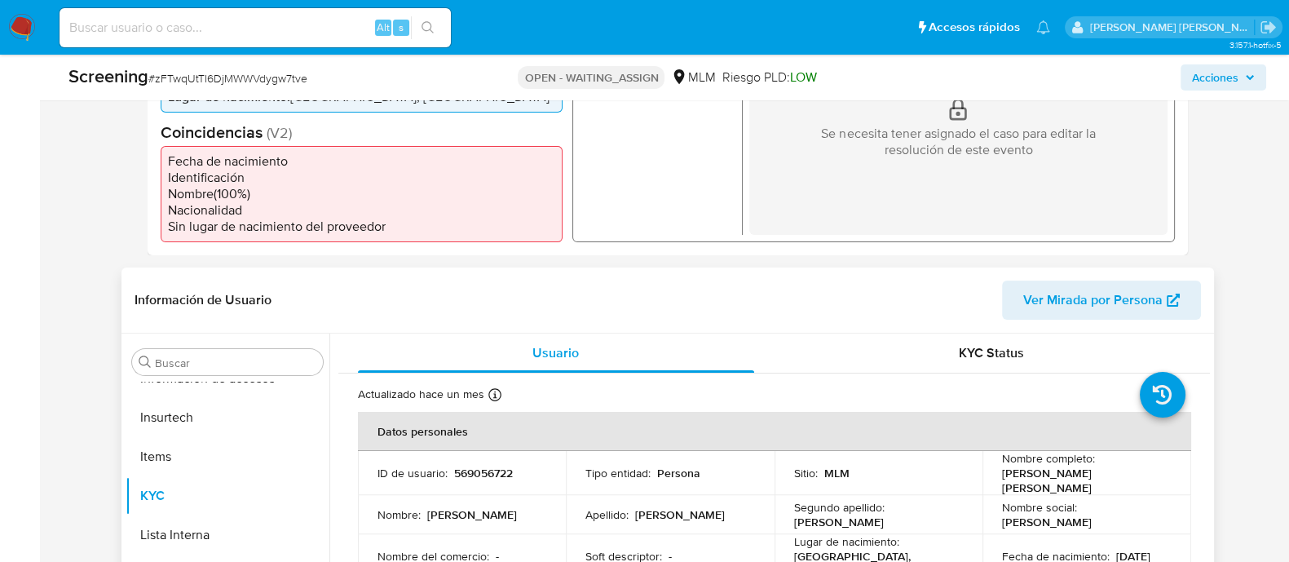
click at [481, 466] on p "569056722" at bounding box center [483, 473] width 59 height 15
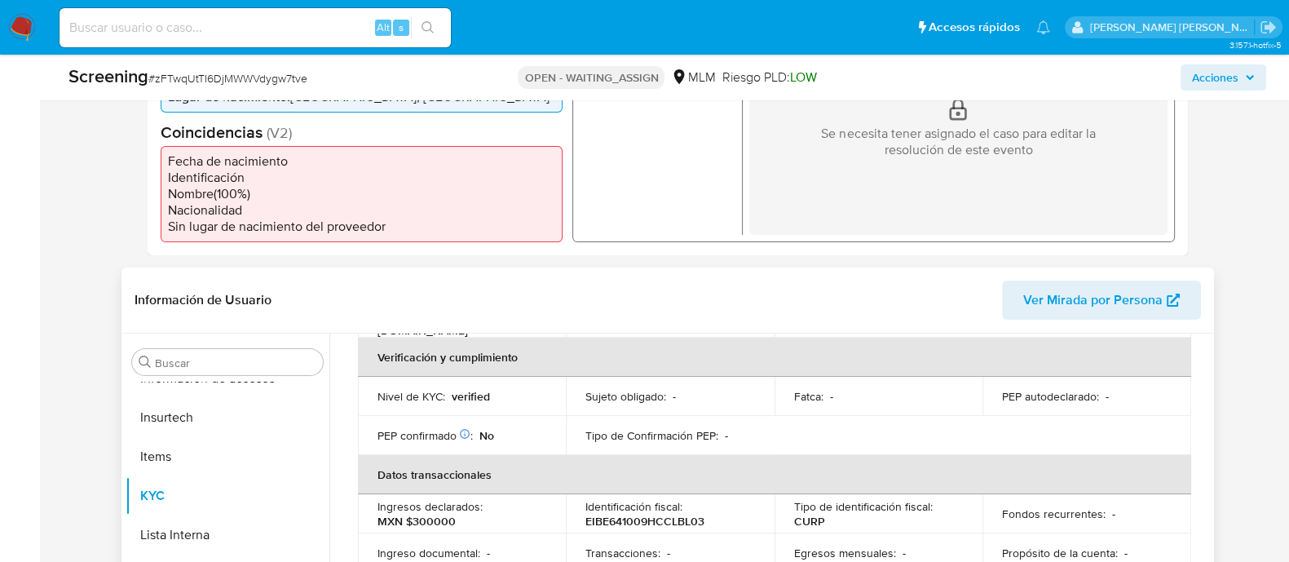
copy p "569056722"
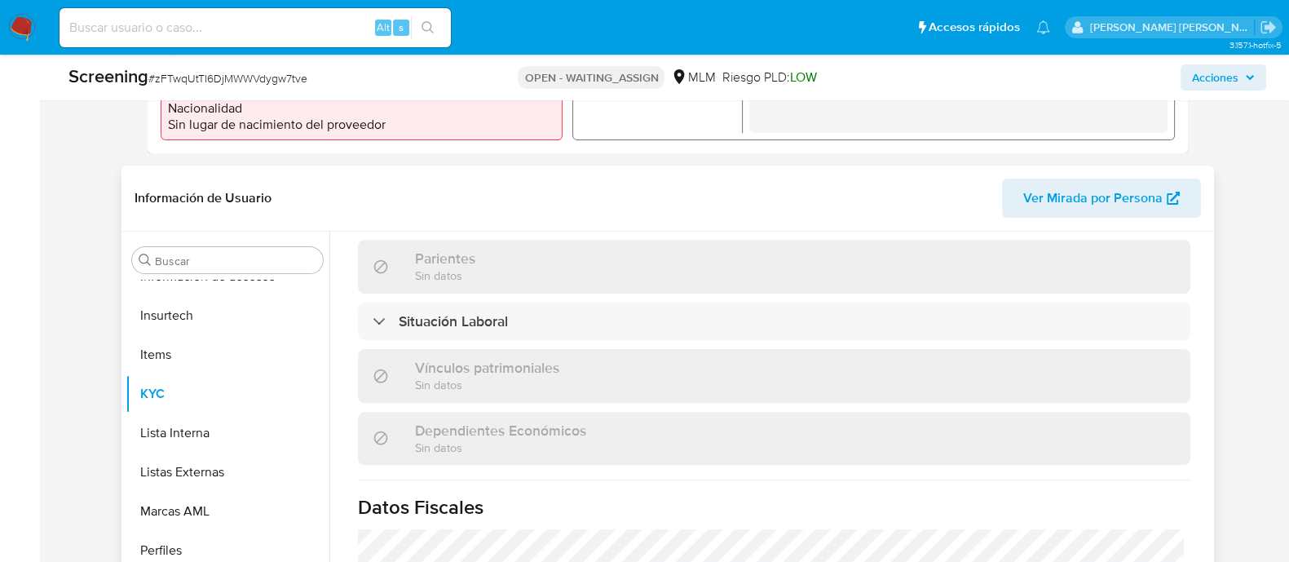
scroll to position [1029, 0]
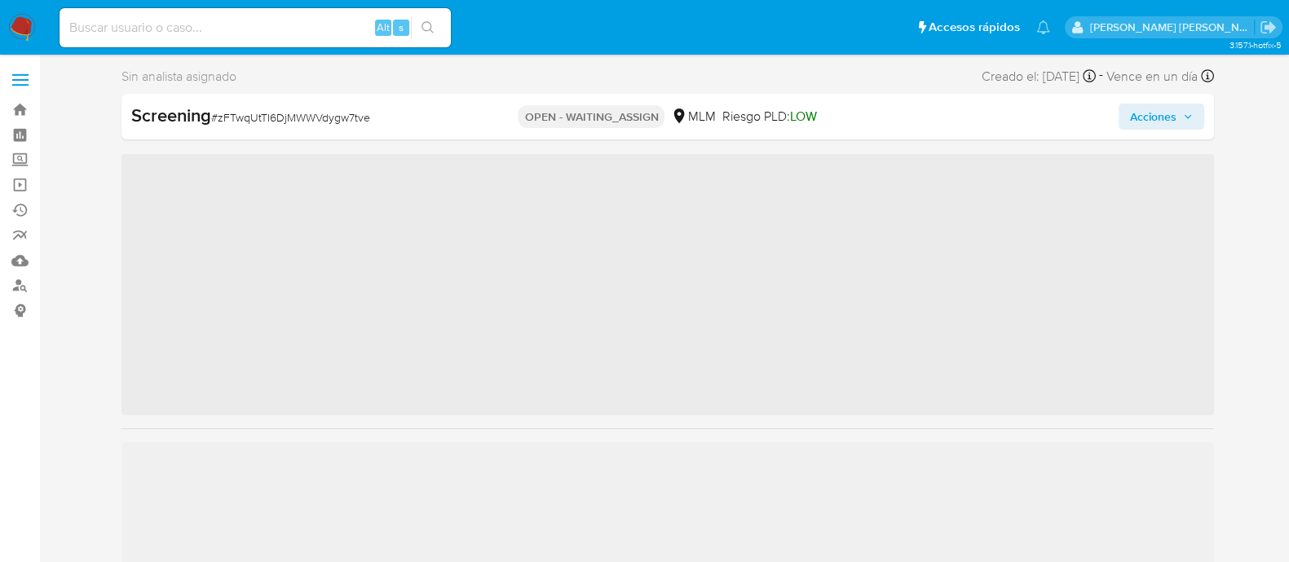
scroll to position [688, 0]
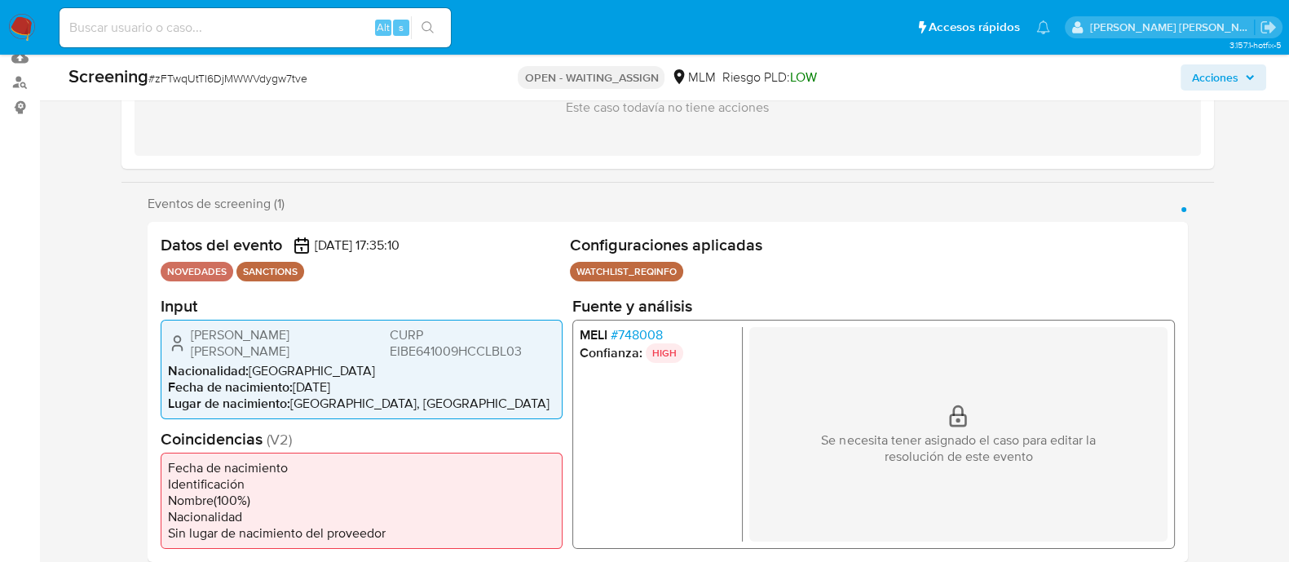
select select "10"
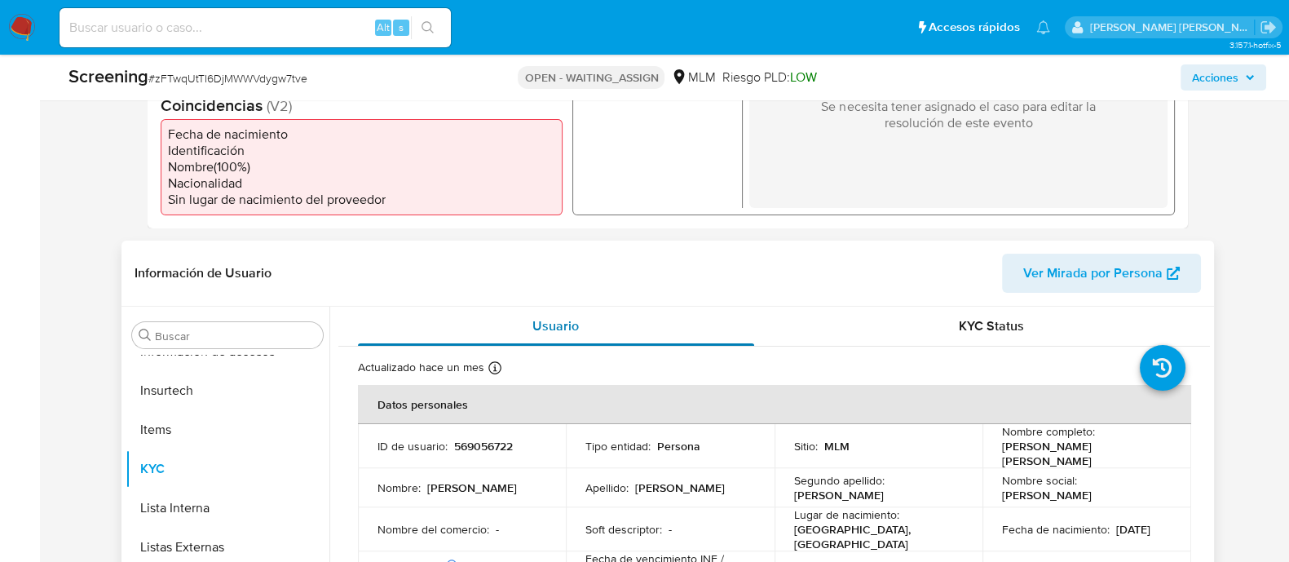
scroll to position [612, 0]
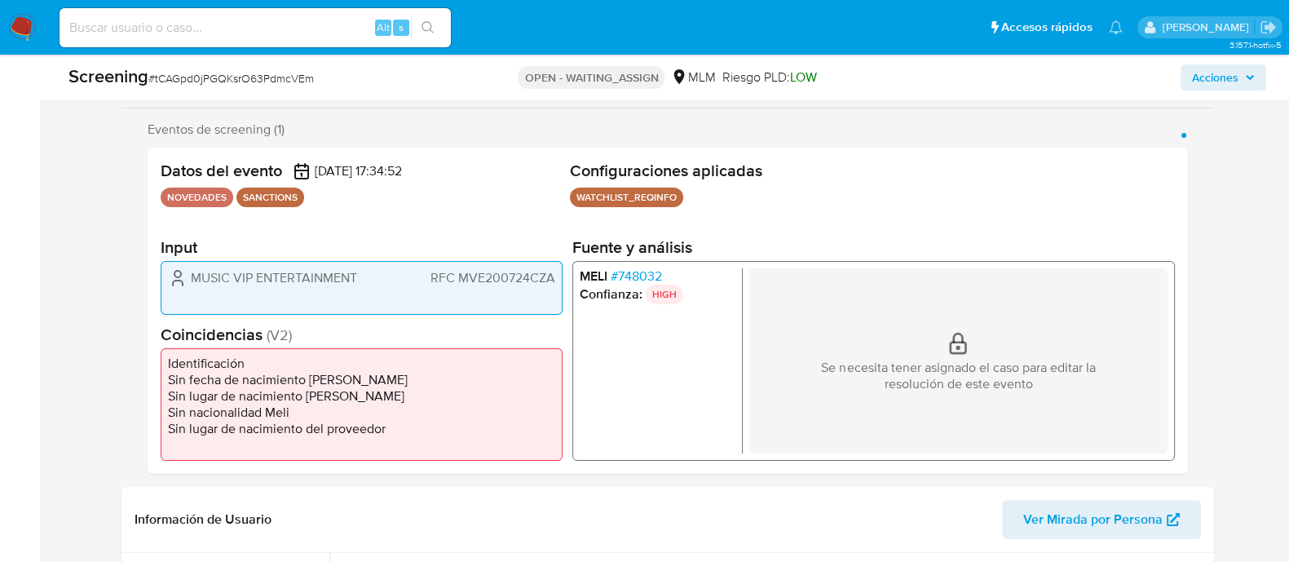
scroll to position [306, 0]
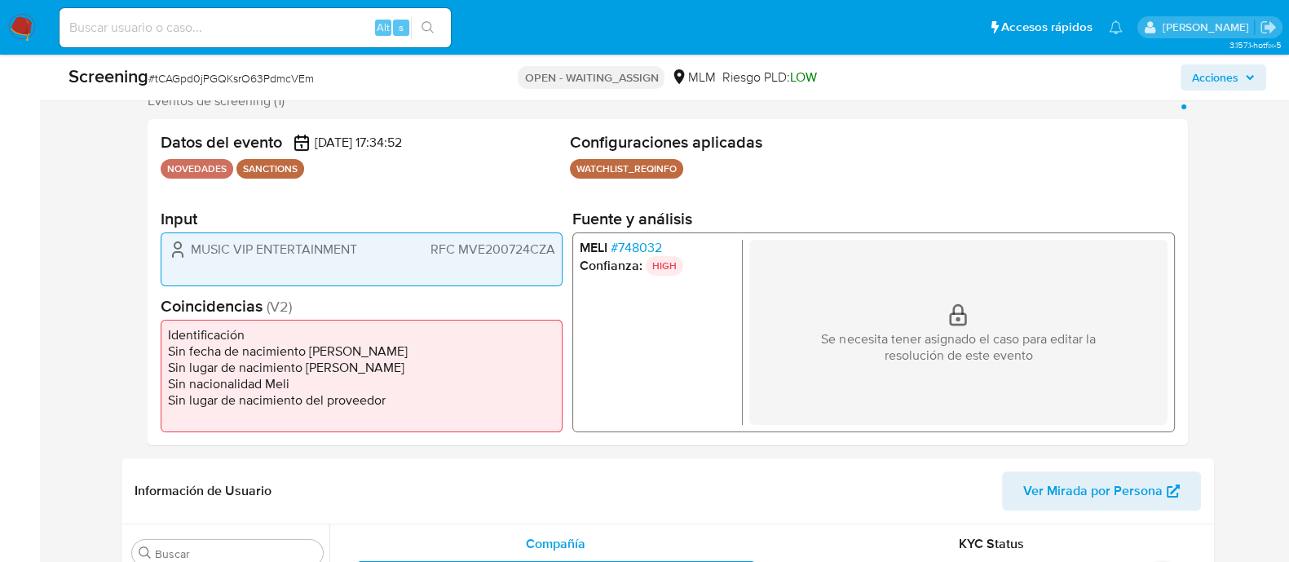
select select "10"
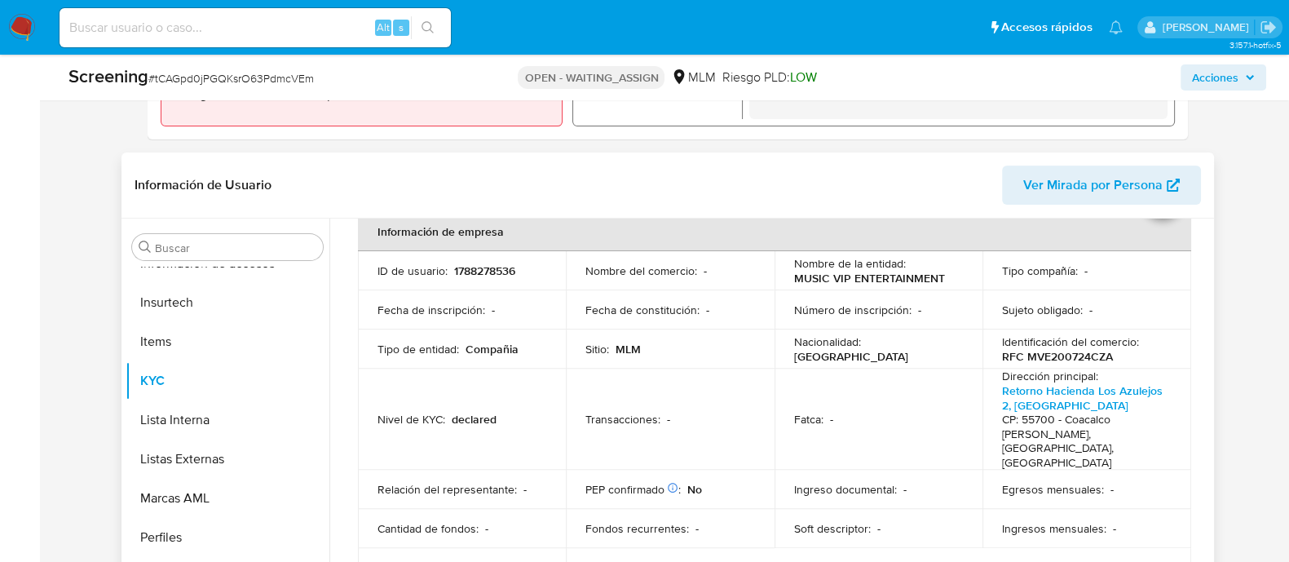
scroll to position [0, 0]
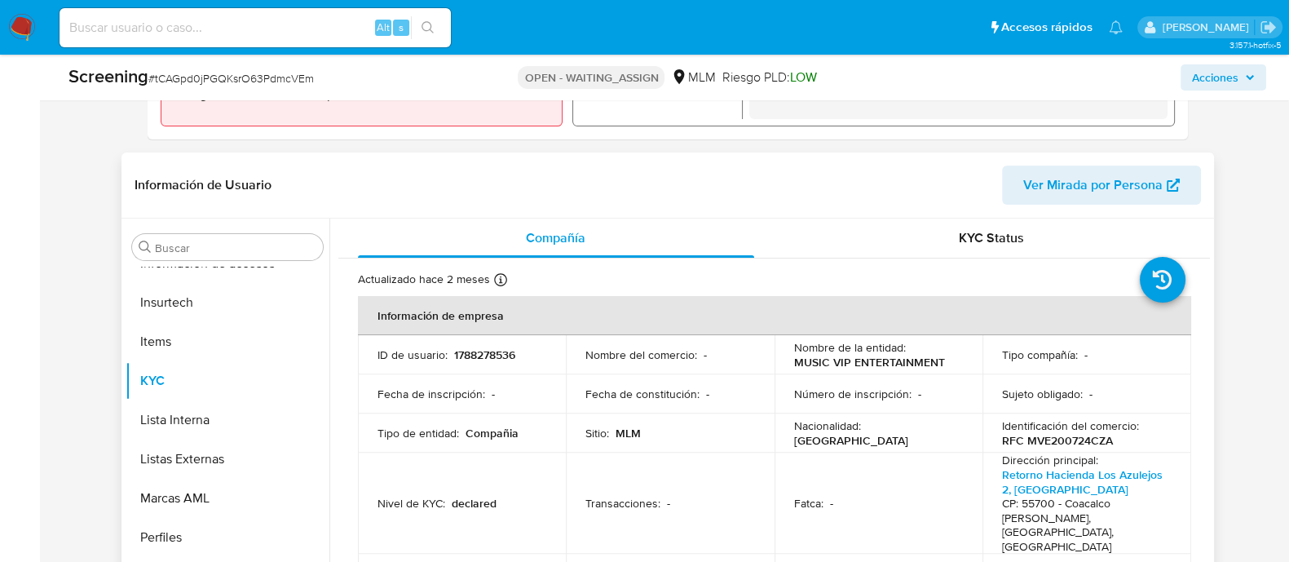
click at [498, 352] on p "1788278536" at bounding box center [484, 354] width 61 height 15
copy p "1788278536"
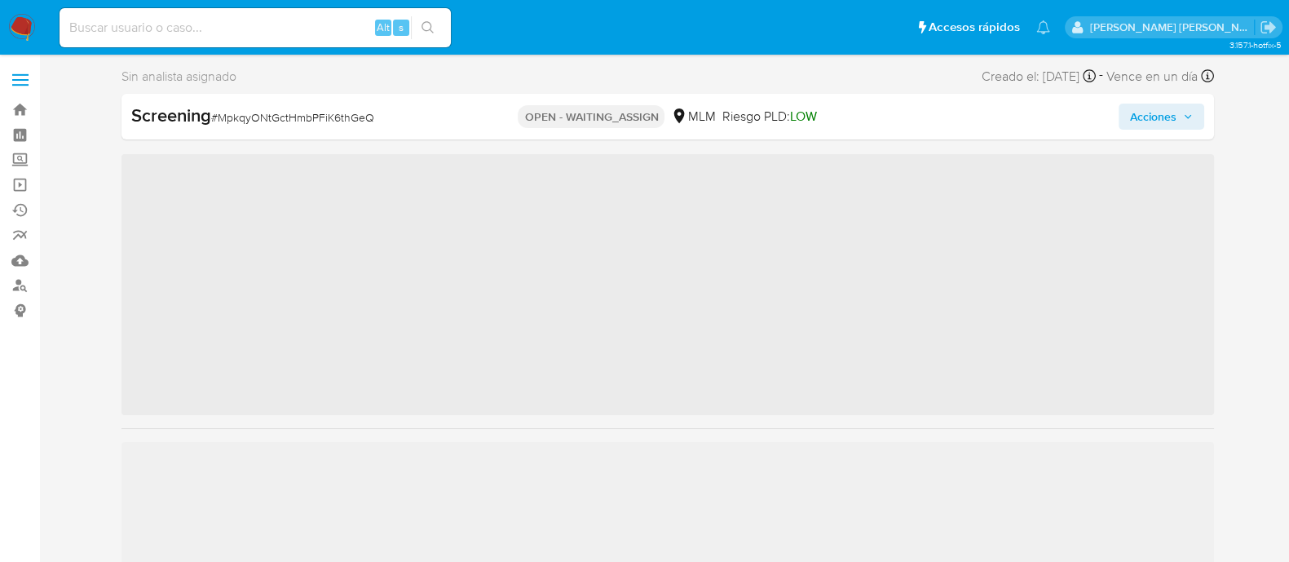
scroll to position [688, 0]
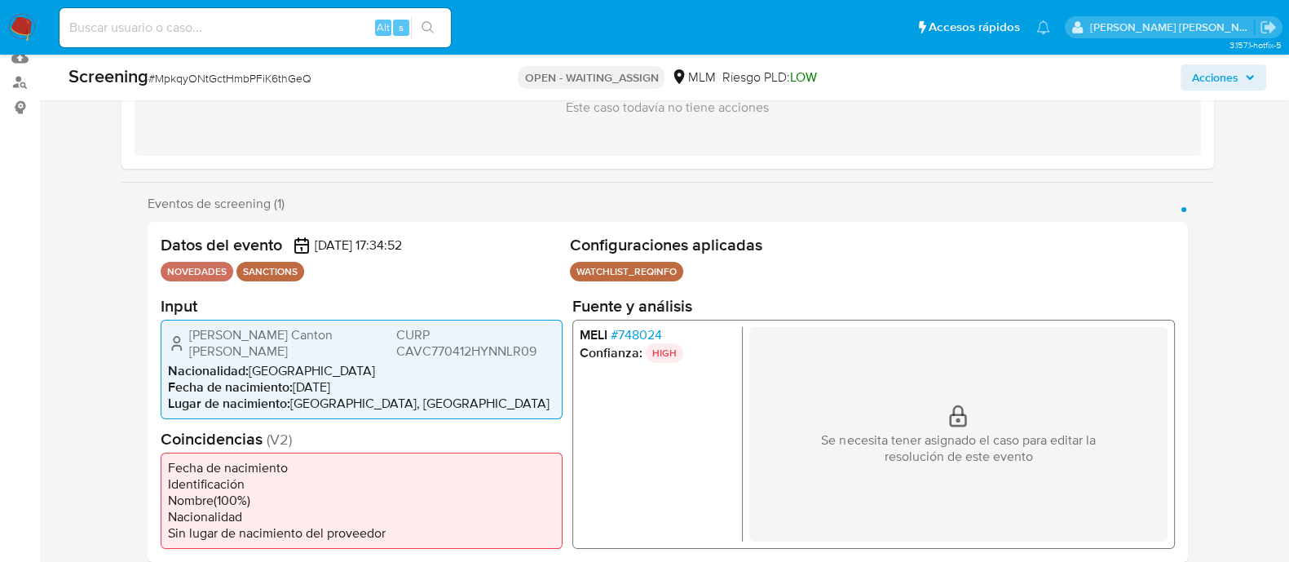
select select "10"
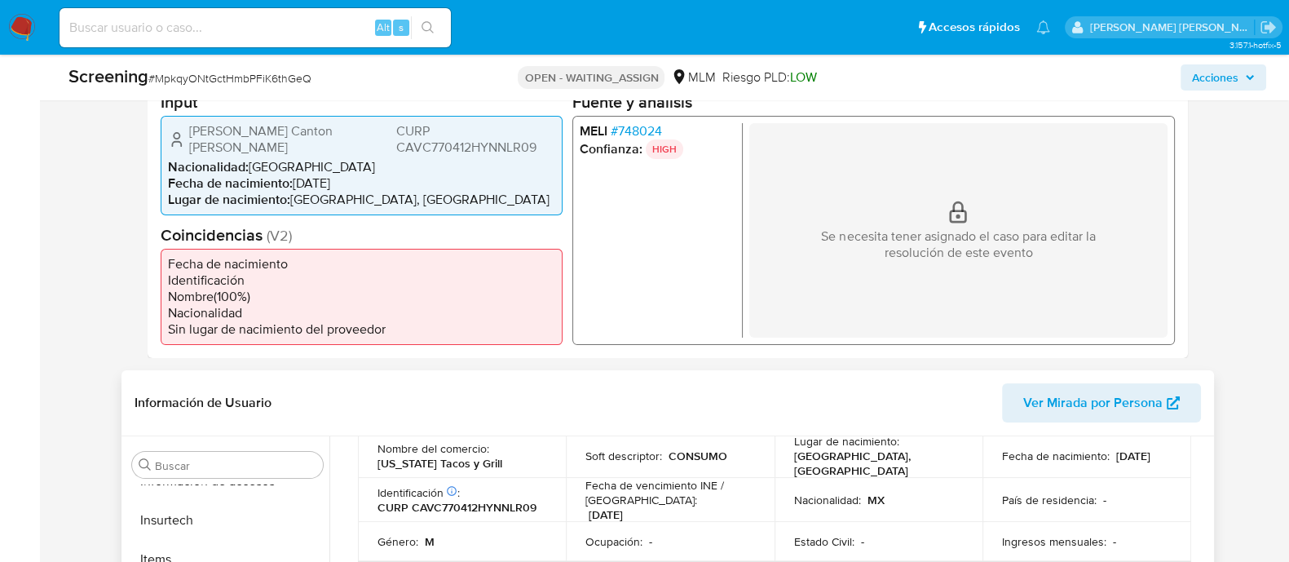
scroll to position [101, 0]
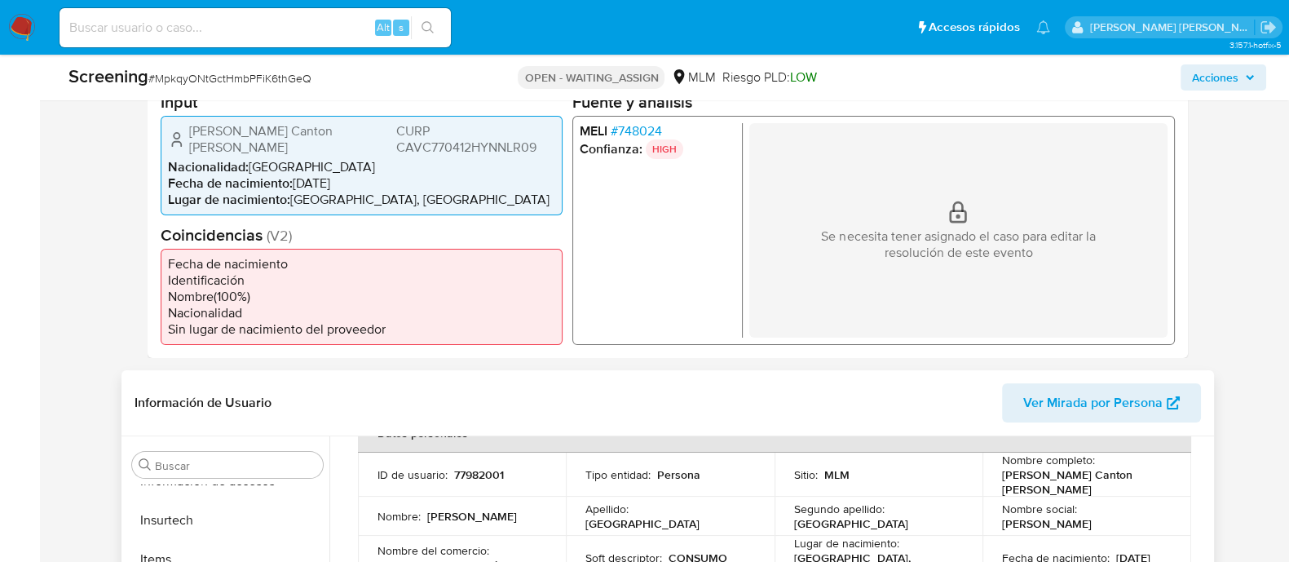
click at [480, 474] on p "77982001" at bounding box center [479, 474] width 50 height 15
copy p "77982001"
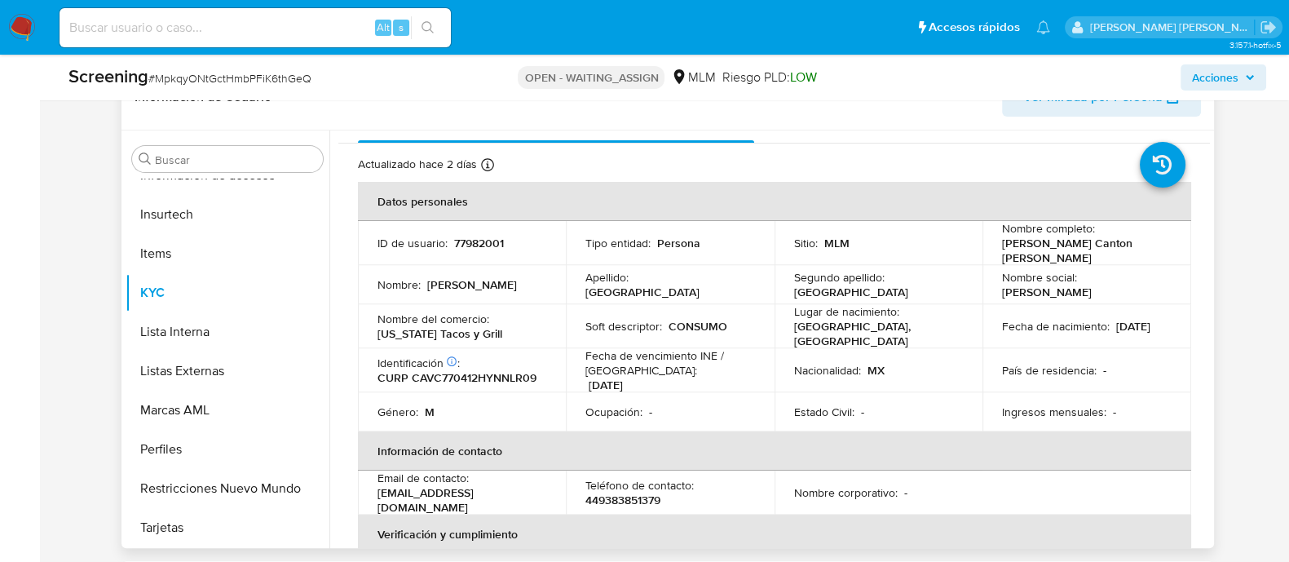
scroll to position [0, 0]
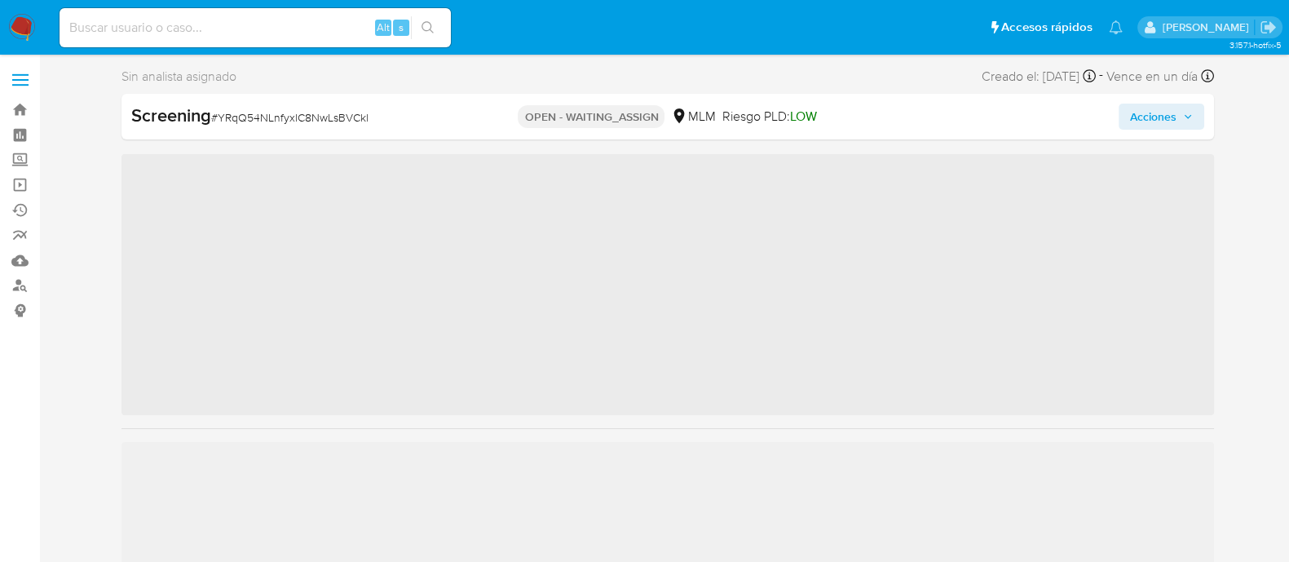
scroll to position [688, 0]
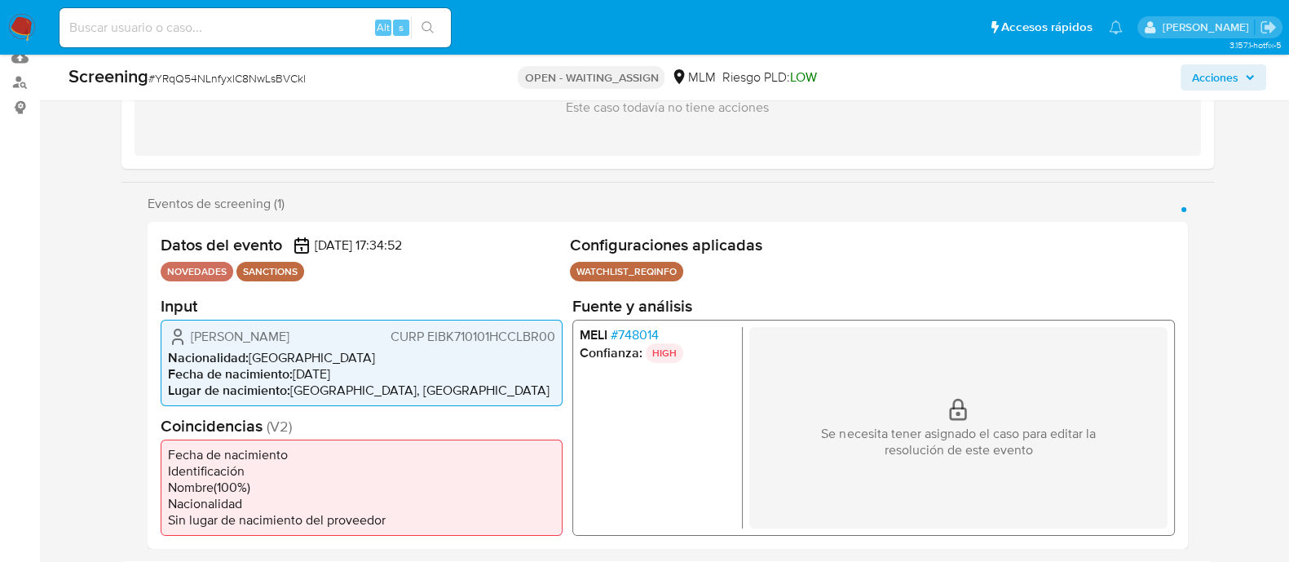
select select "10"
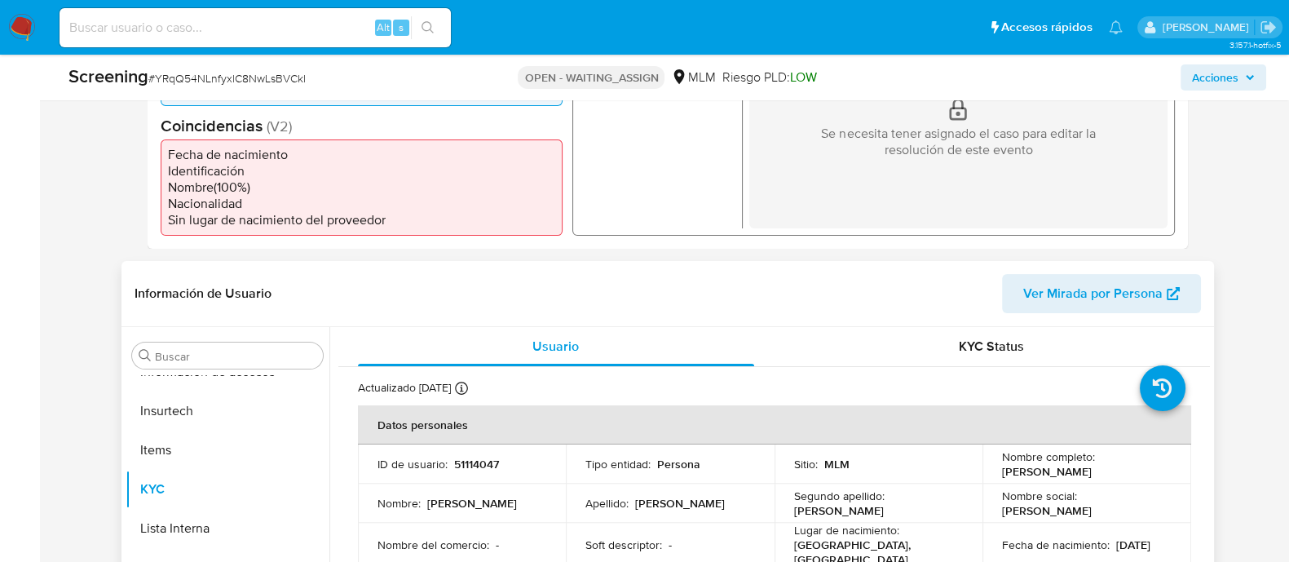
scroll to position [510, 0]
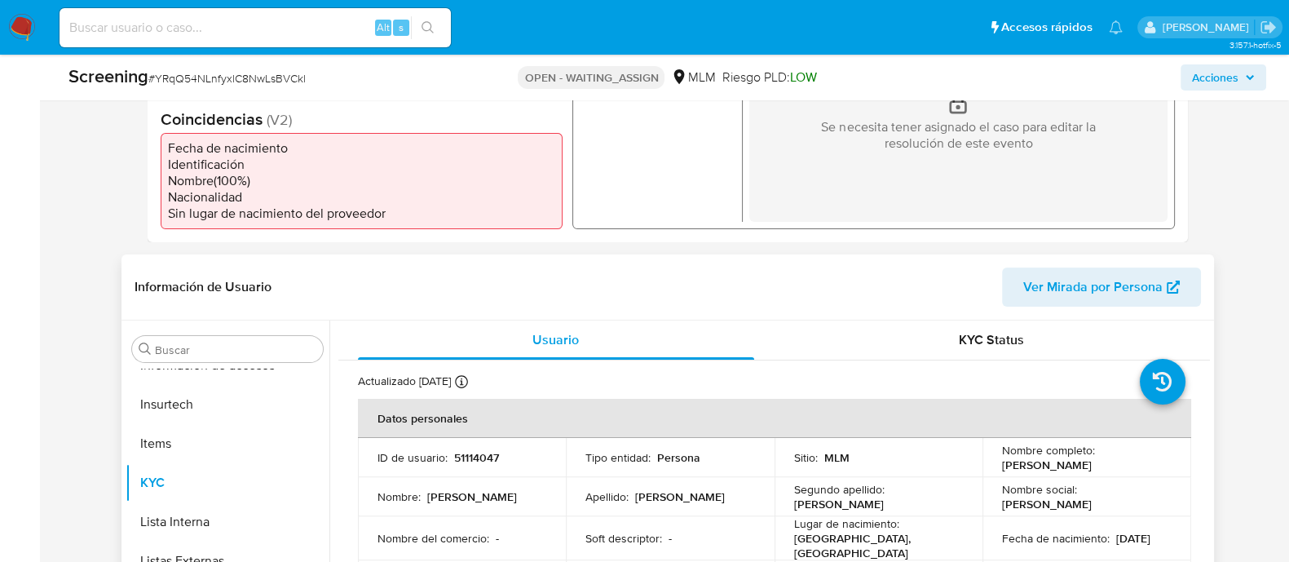
click at [473, 450] on p "51114047" at bounding box center [476, 457] width 45 height 15
copy p "51114047"
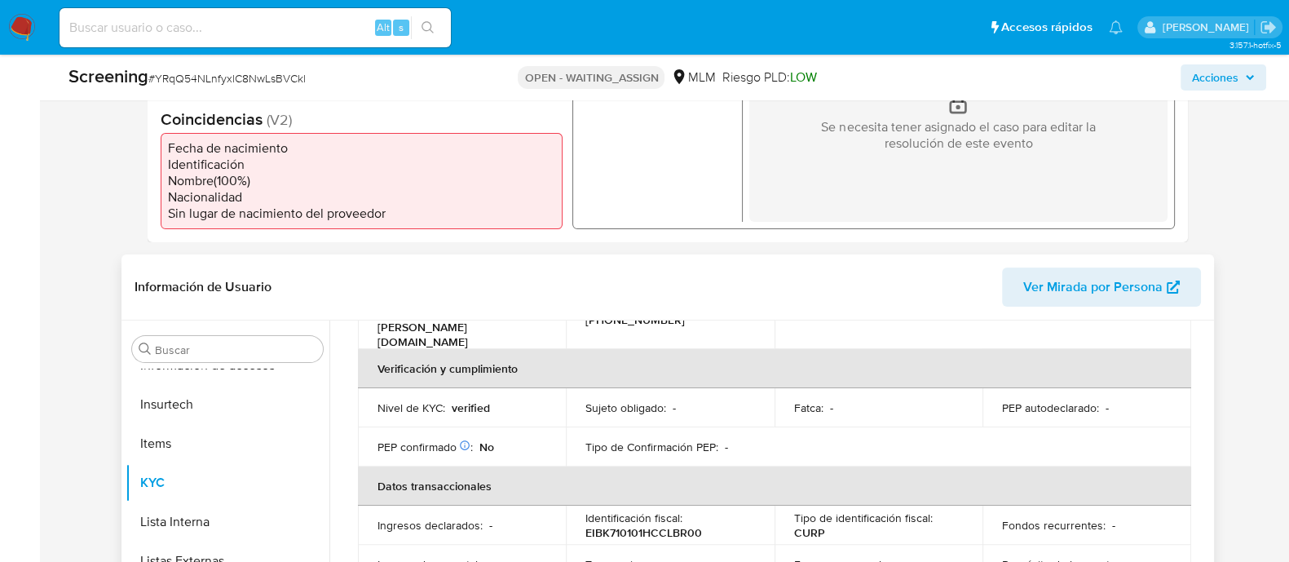
click at [710, 427] on td "Tipo de Confirmación PEP : -" at bounding box center [670, 446] width 209 height 39
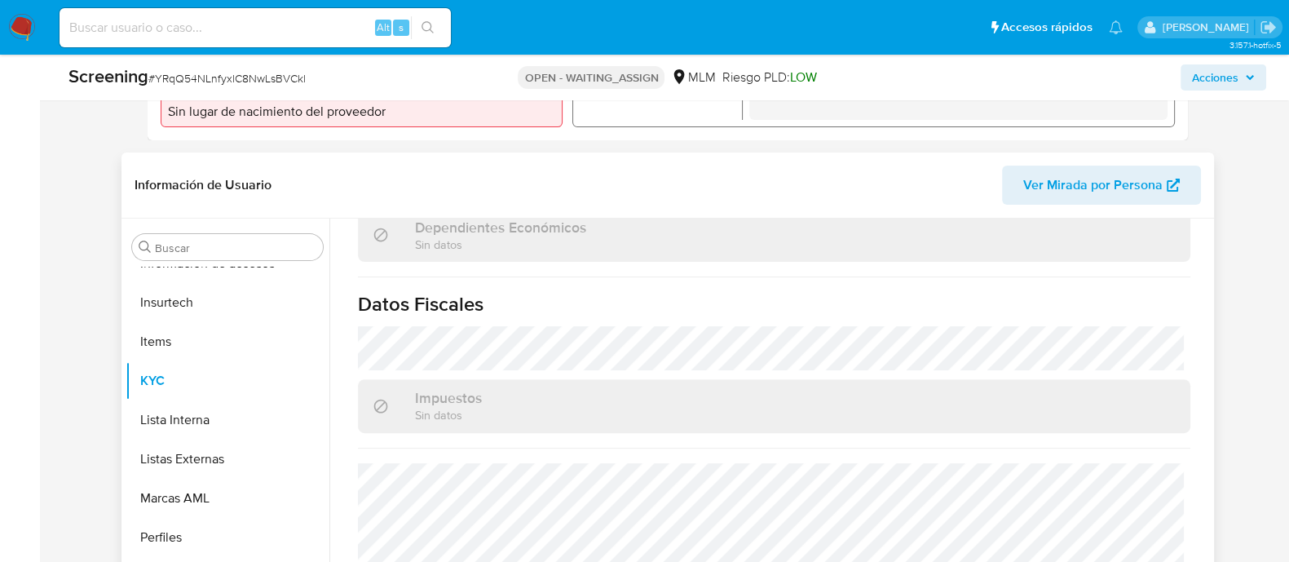
scroll to position [713, 0]
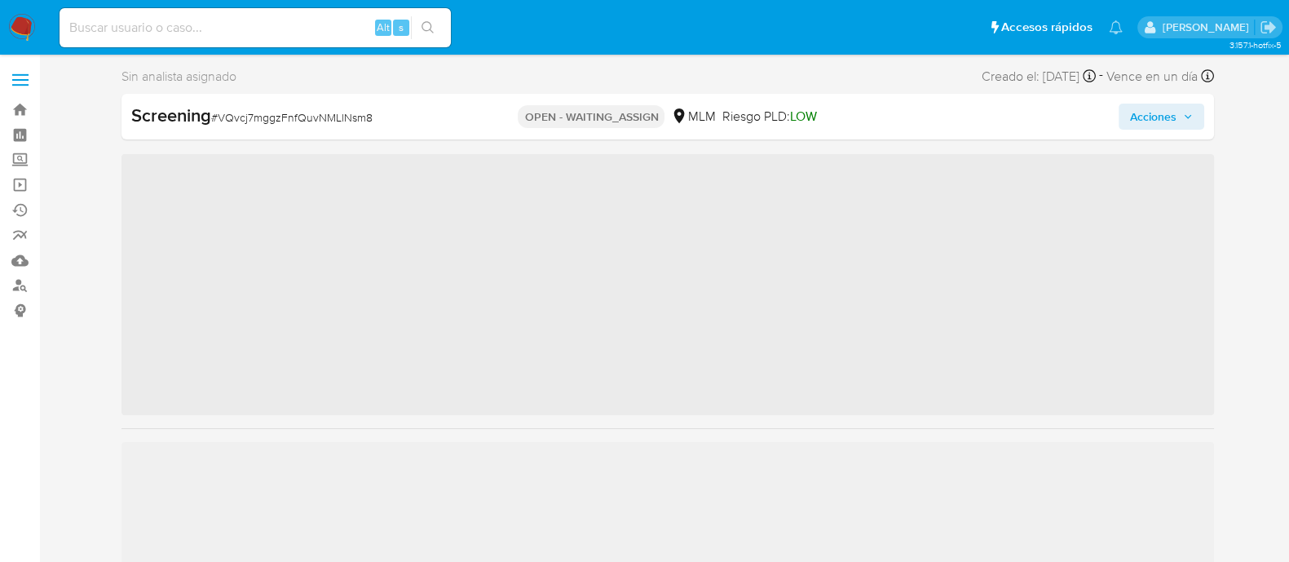
scroll to position [688, 0]
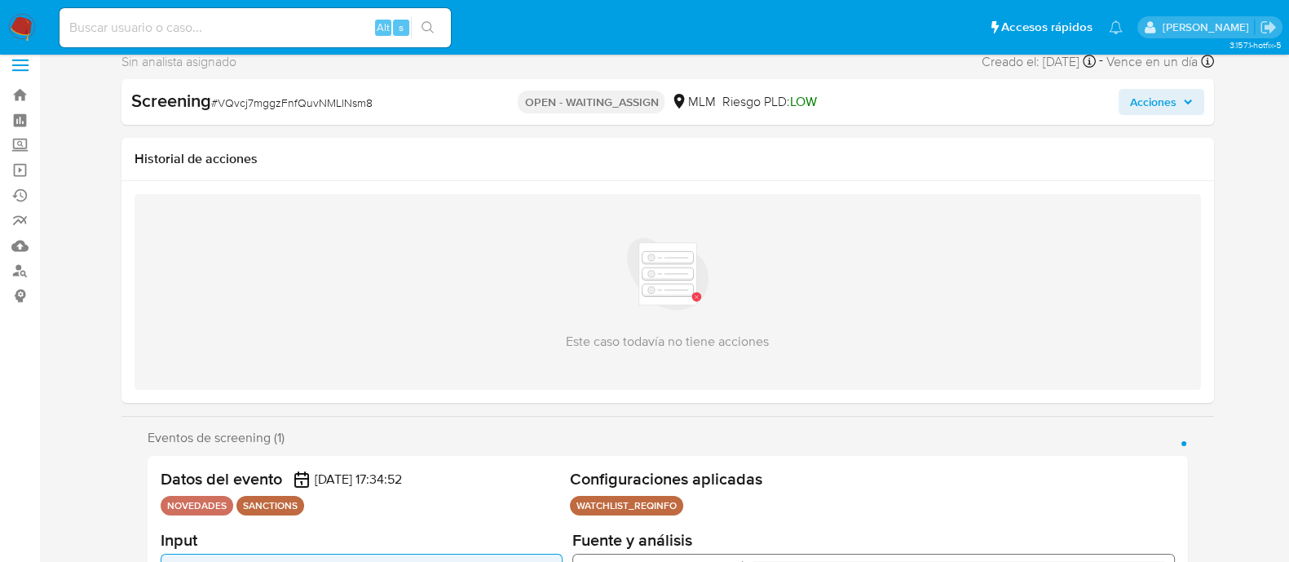
select select "10"
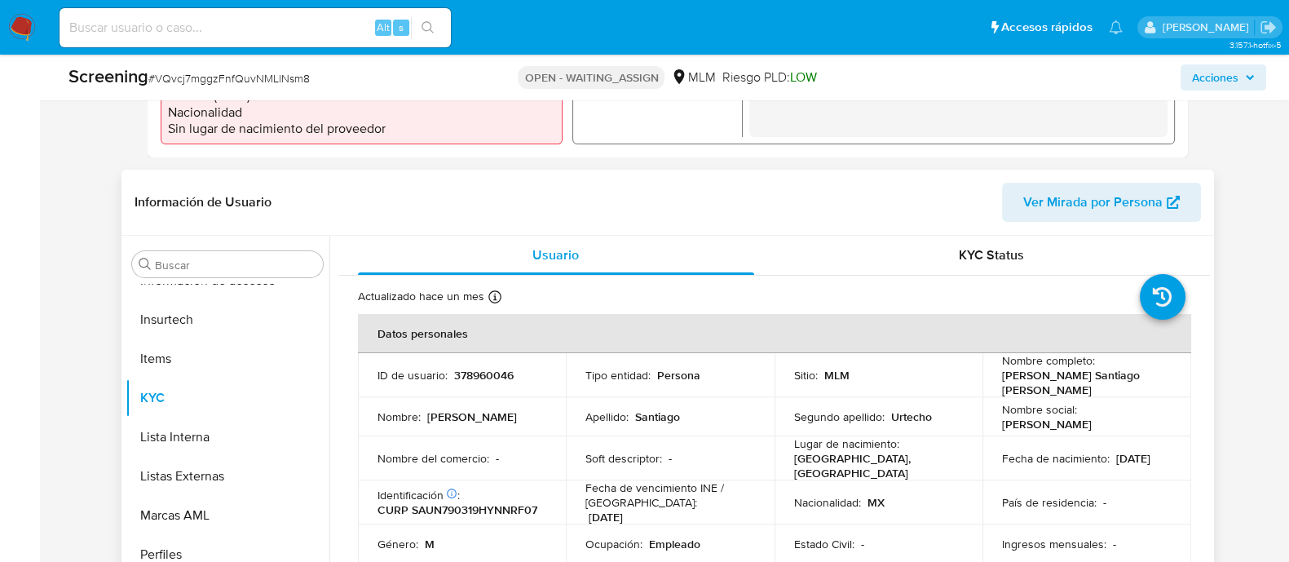
scroll to position [612, 0]
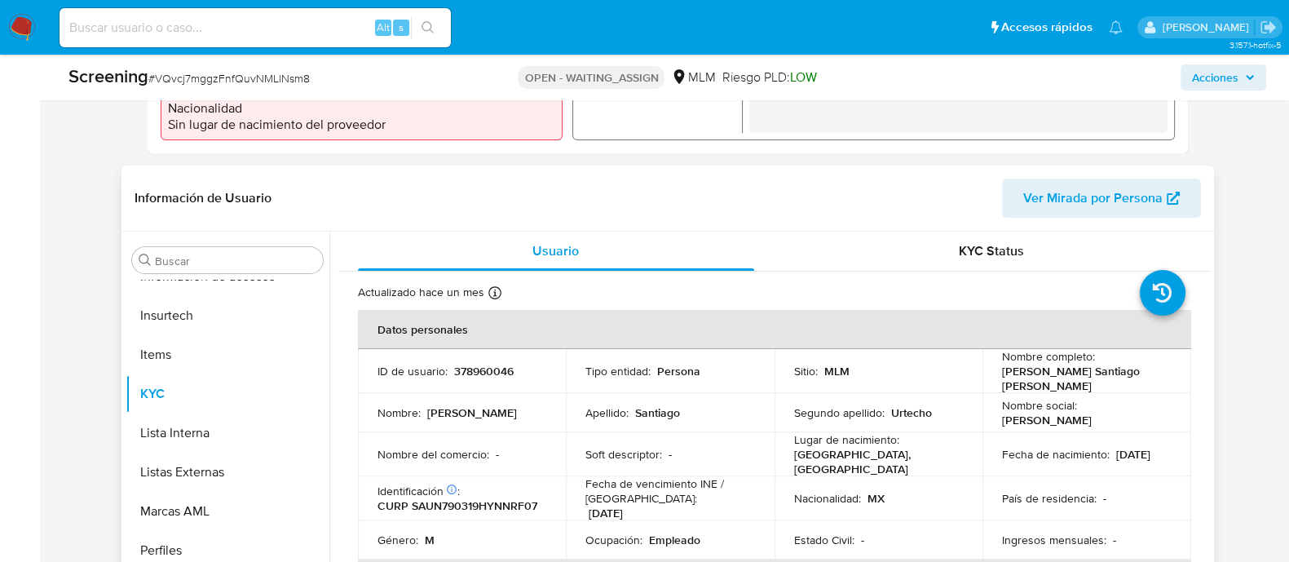
click at [488, 364] on p "378960046" at bounding box center [484, 371] width 60 height 15
copy p "378960046"
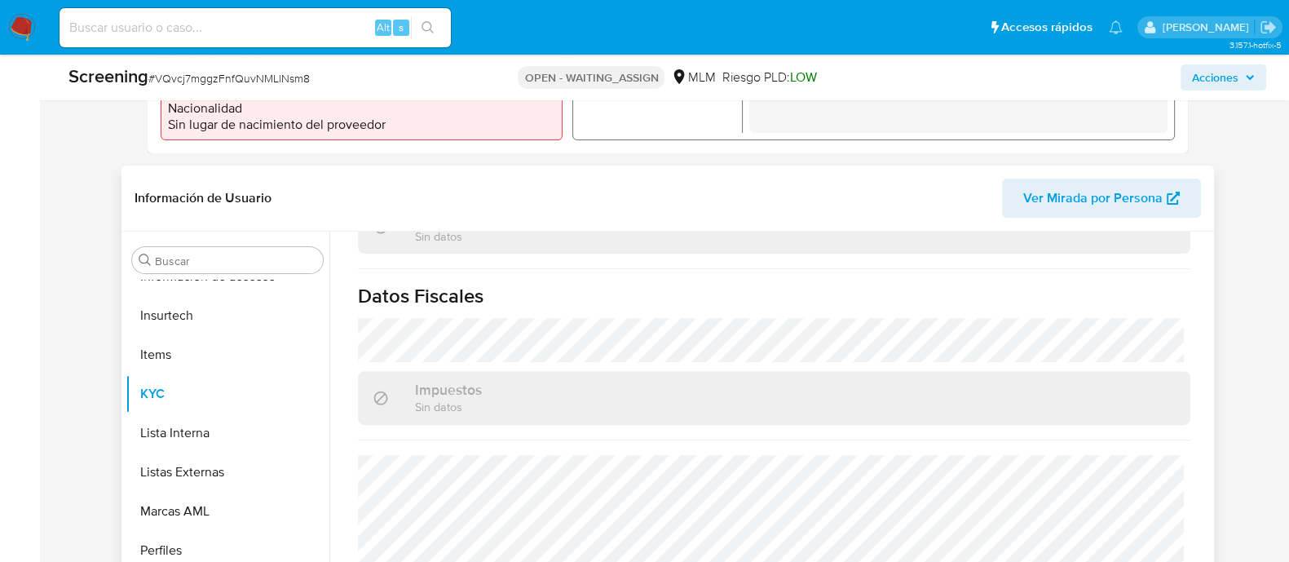
scroll to position [1029, 0]
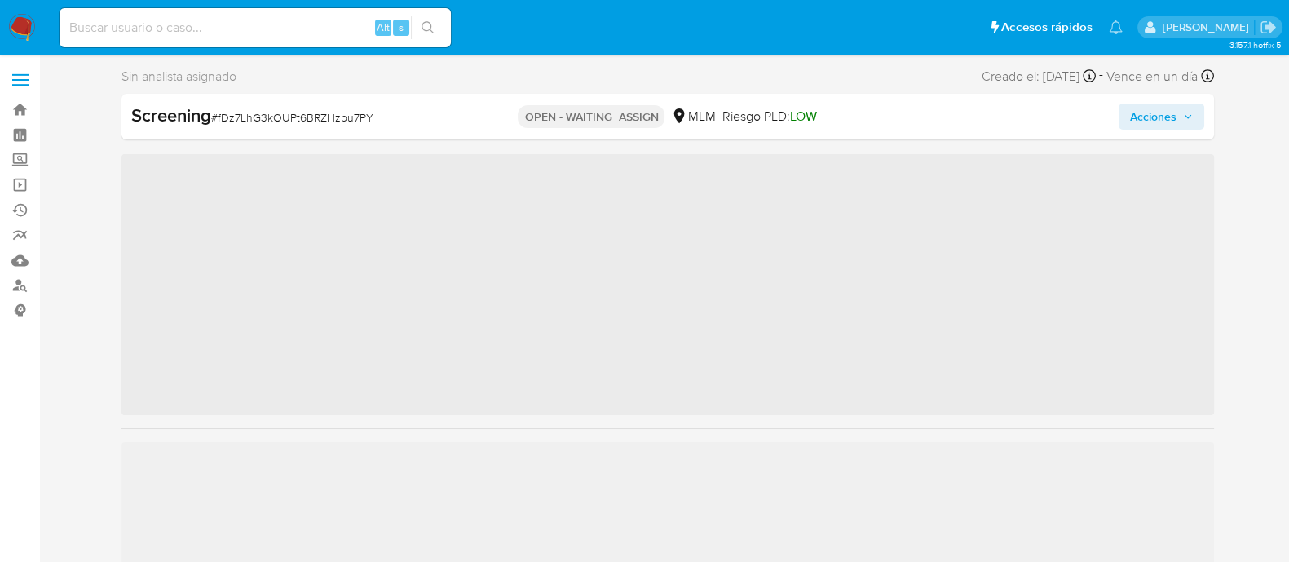
scroll to position [688, 0]
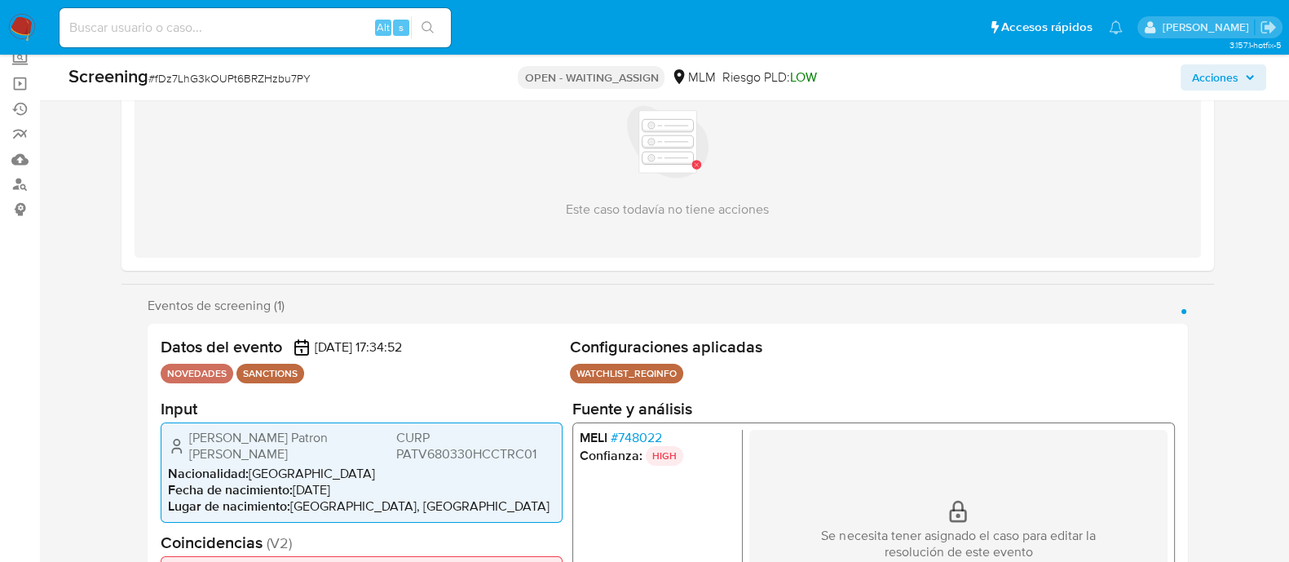
select select "10"
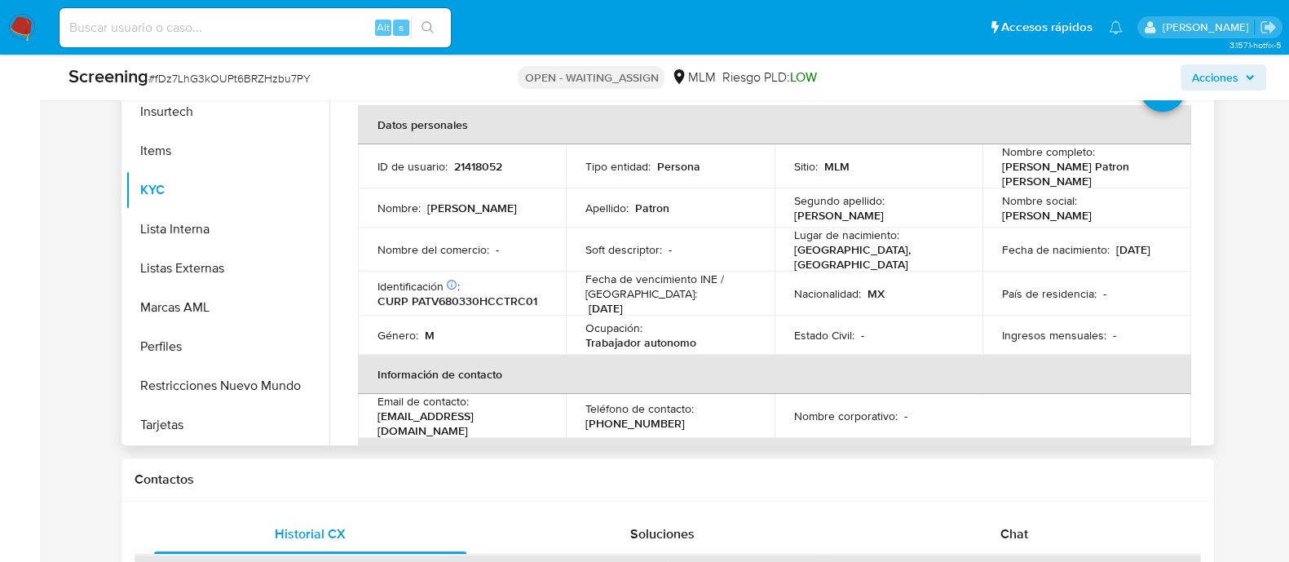
scroll to position [815, 0]
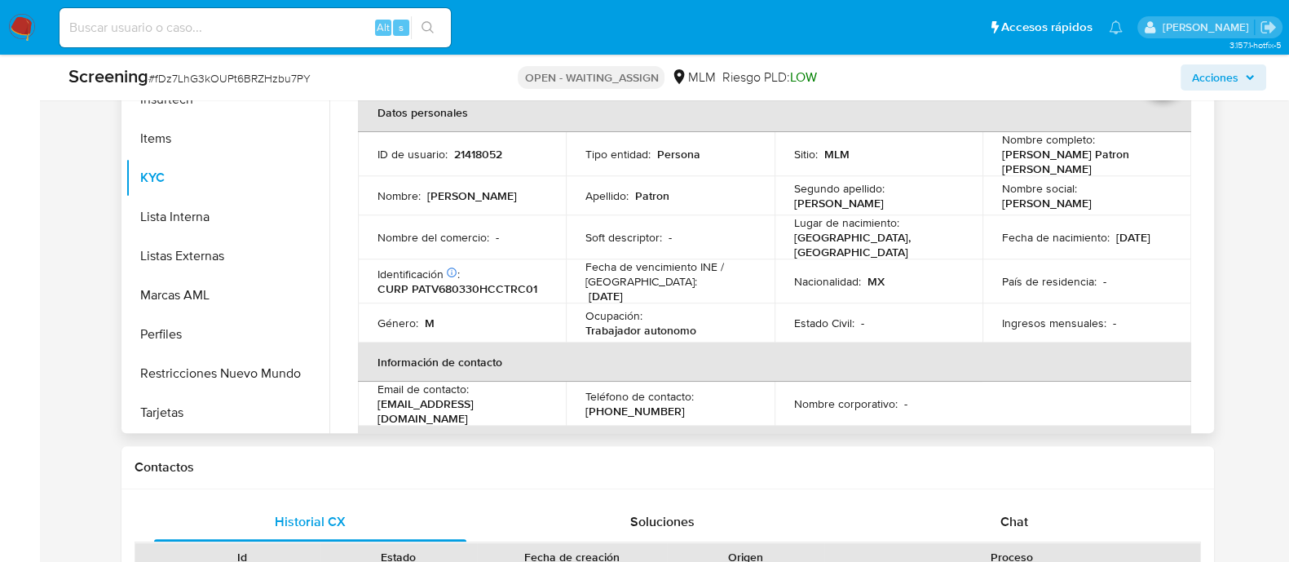
click at [472, 147] on p "21418052" at bounding box center [478, 154] width 48 height 15
copy p "21418052"
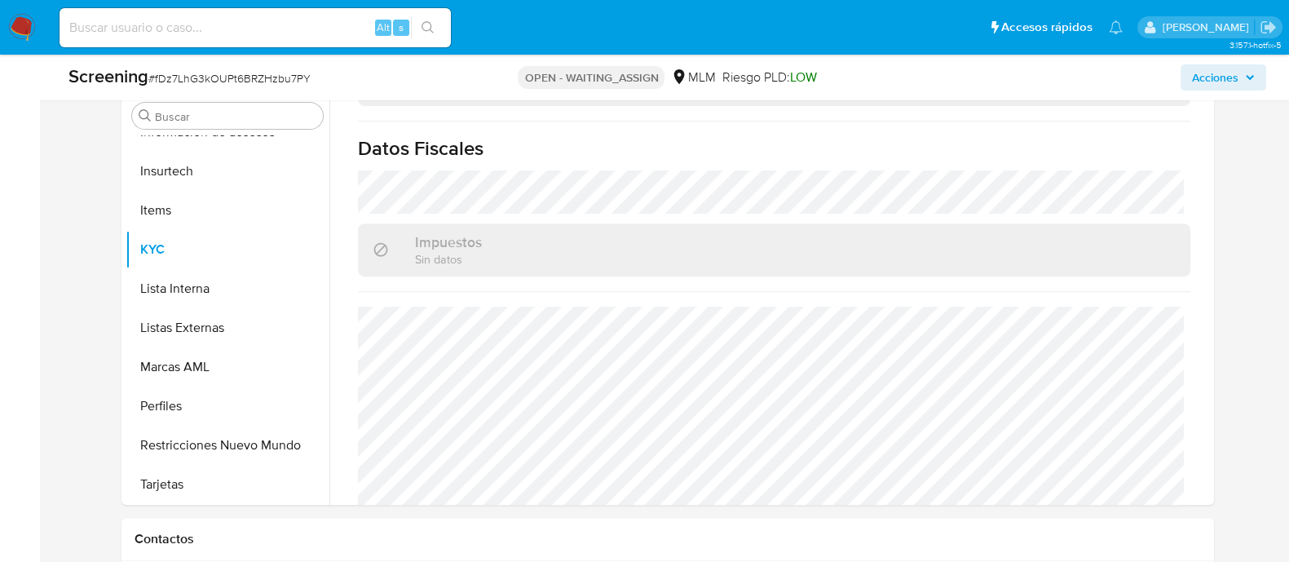
scroll to position [713, 0]
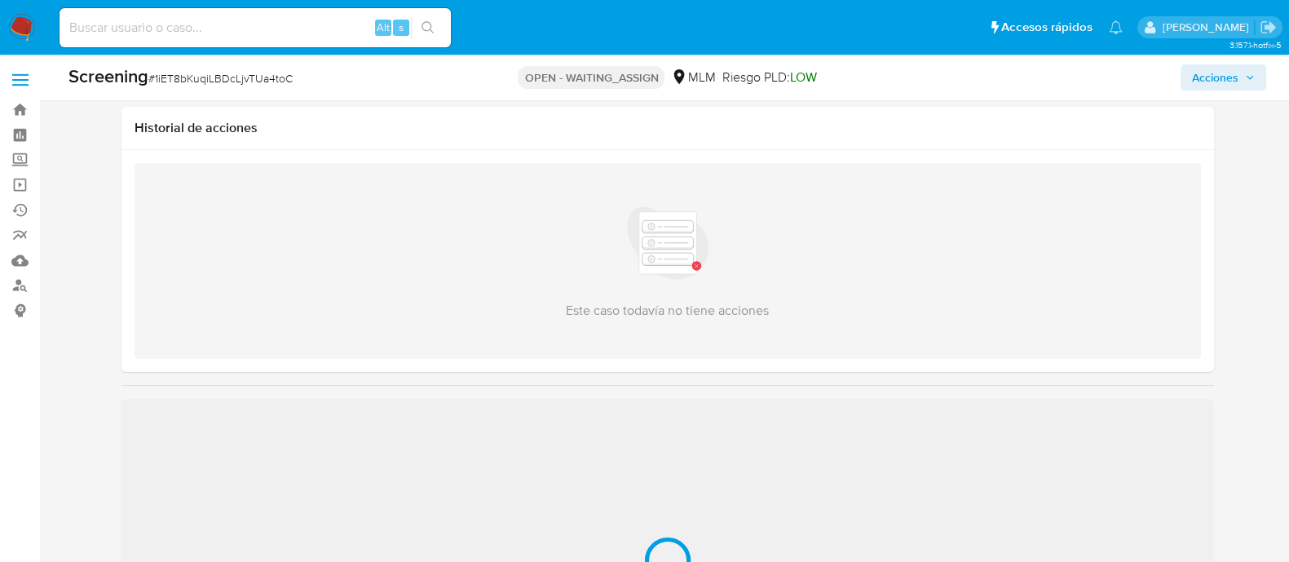
scroll to position [306, 0]
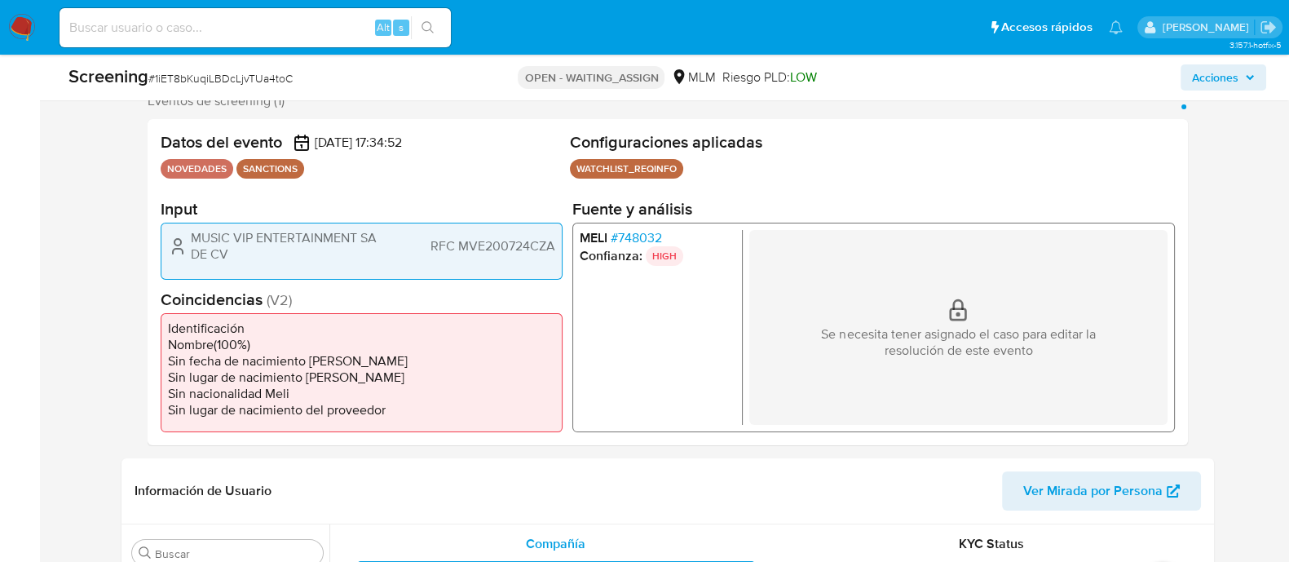
select select "10"
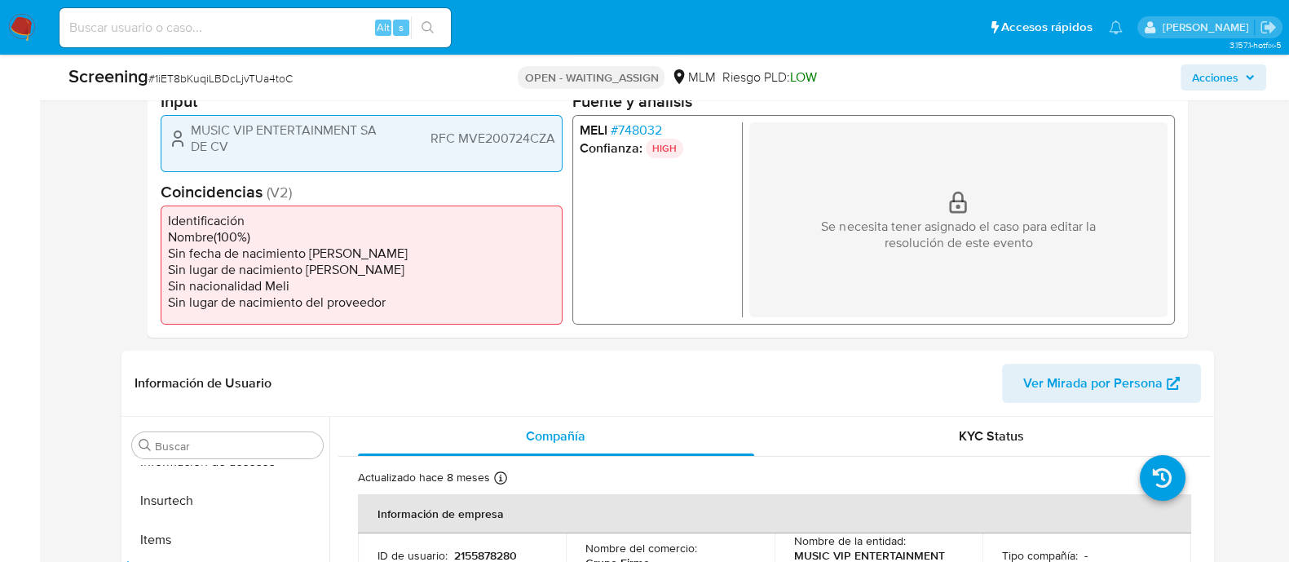
scroll to position [510, 0]
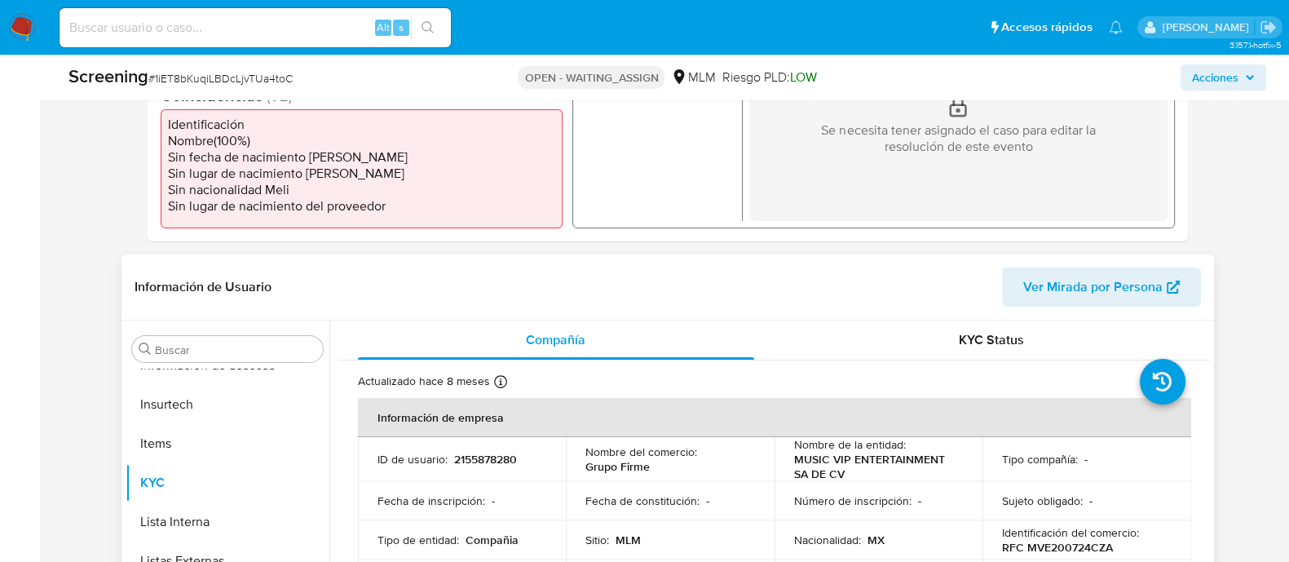
click at [677, 460] on div "Nombre del comercio : Grupo Firme" at bounding box center [671, 459] width 170 height 29
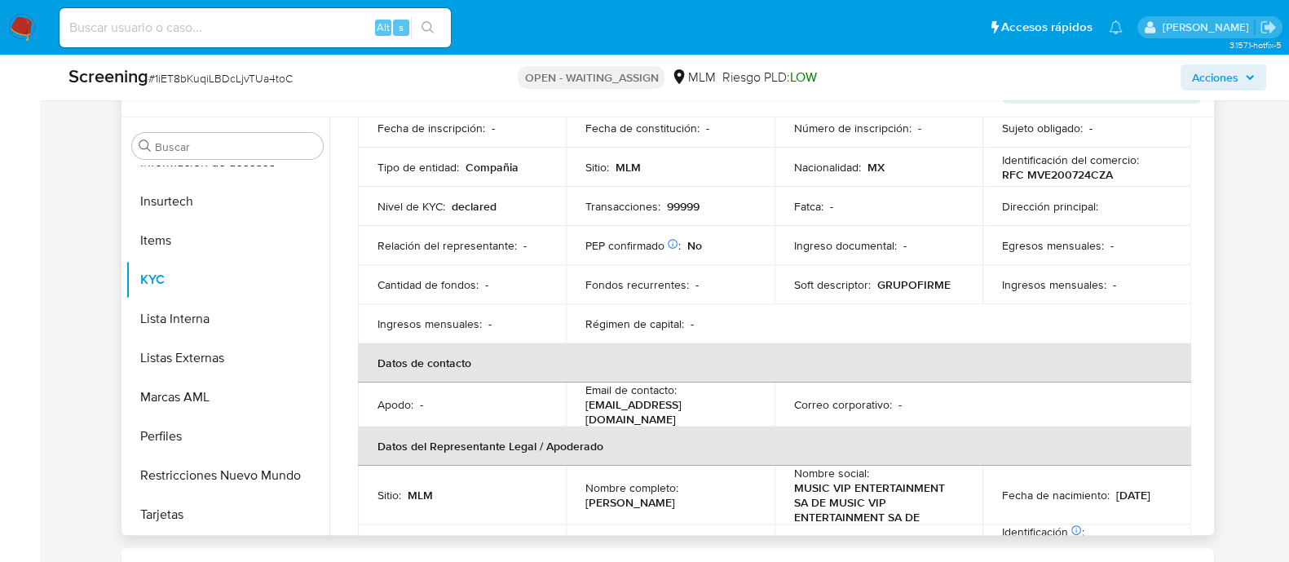
scroll to position [0, 0]
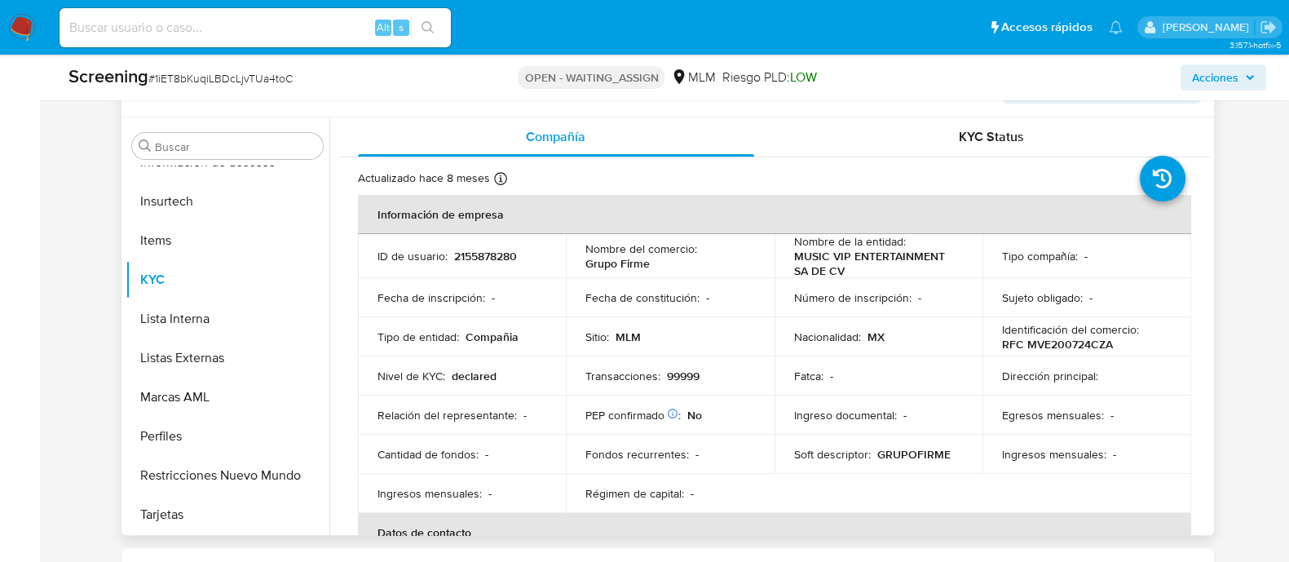
click at [504, 257] on p "2155878280" at bounding box center [485, 256] width 63 height 15
copy p "2155878280"
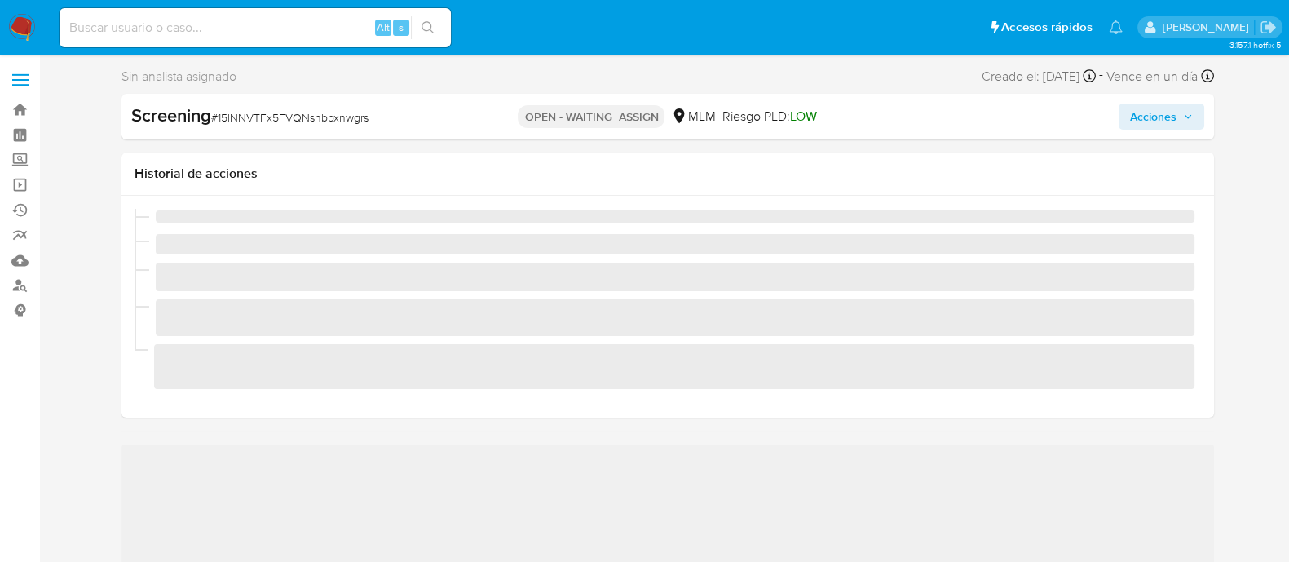
scroll to position [688, 0]
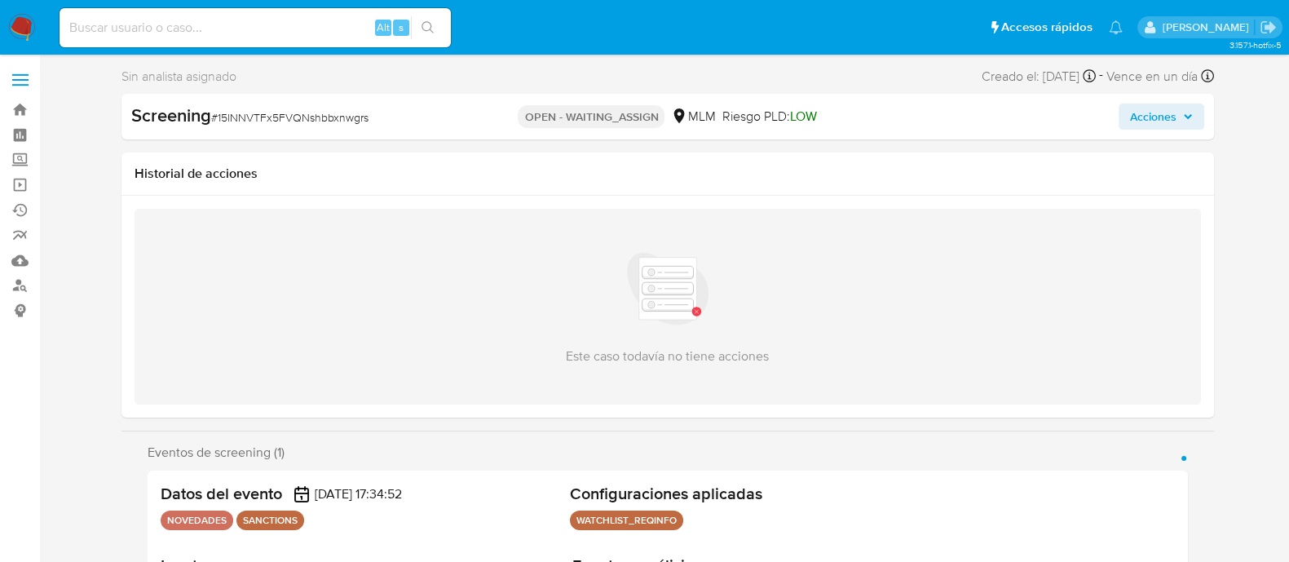
select select "10"
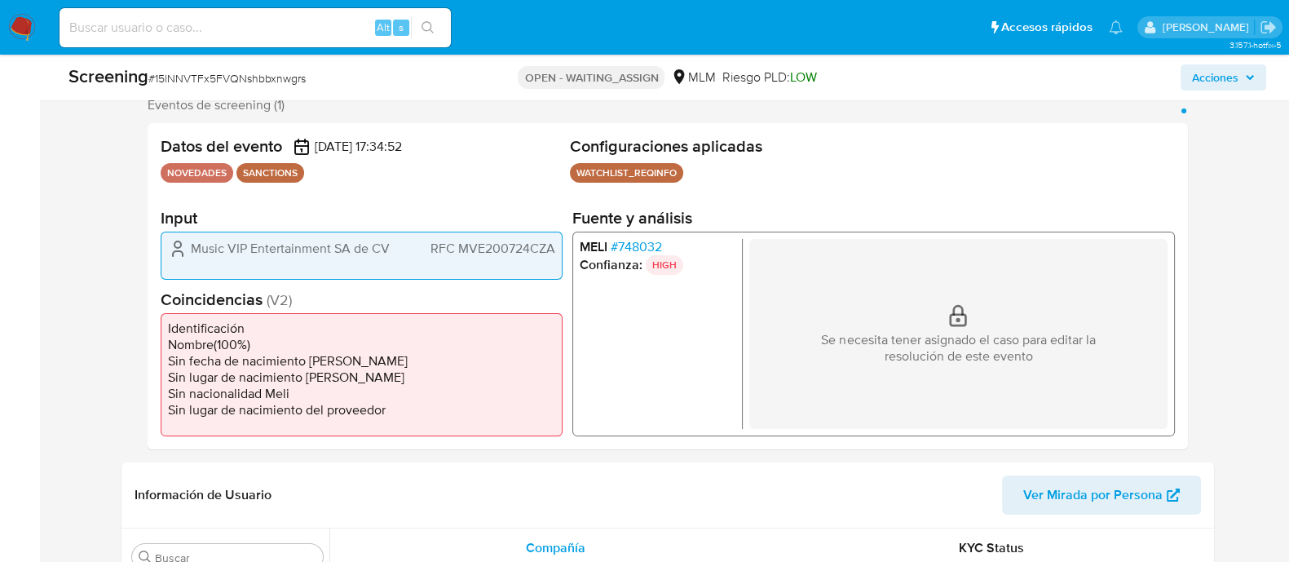
scroll to position [510, 0]
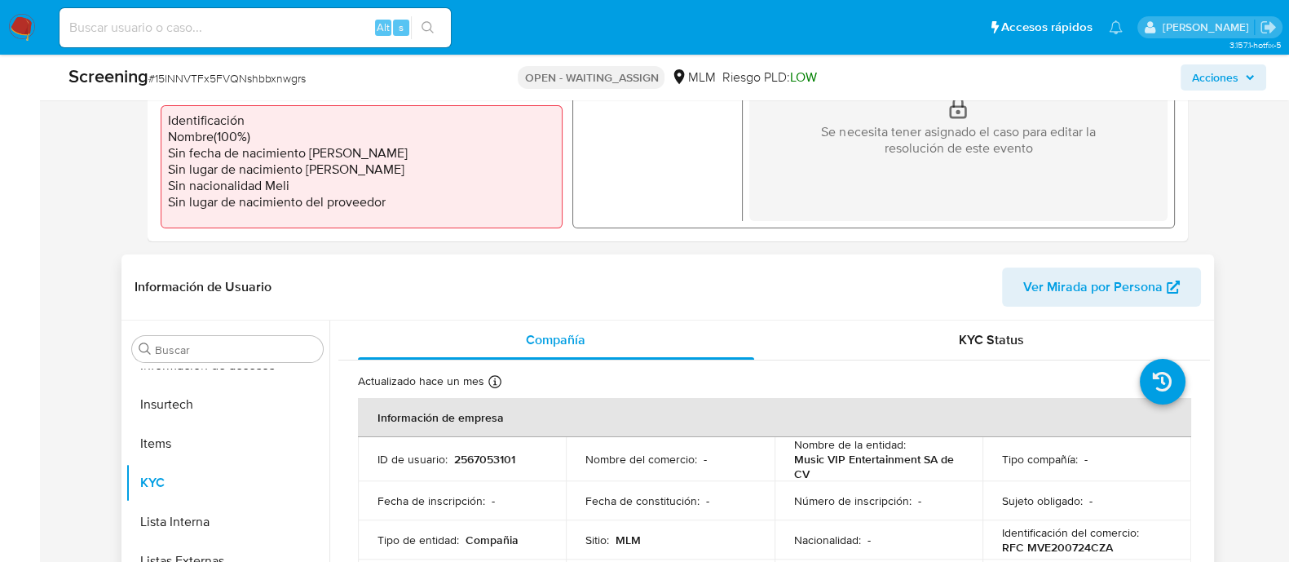
click at [487, 458] on p "2567053101" at bounding box center [484, 459] width 61 height 15
copy p "2567053101"
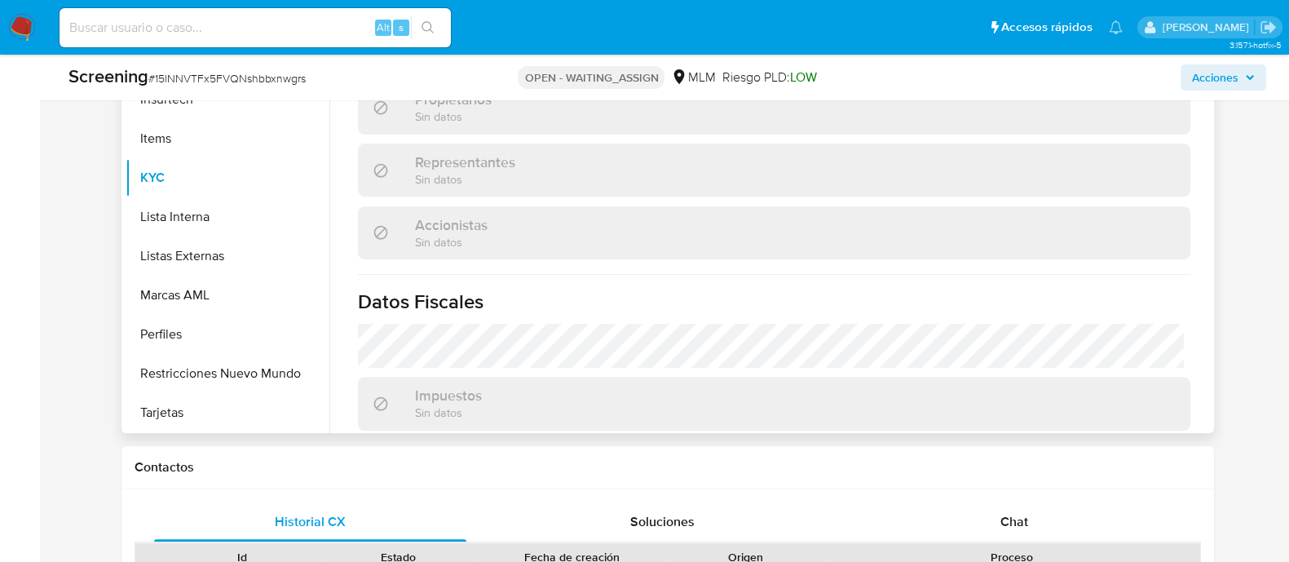
scroll to position [782, 0]
